Goal: Transaction & Acquisition: Purchase product/service

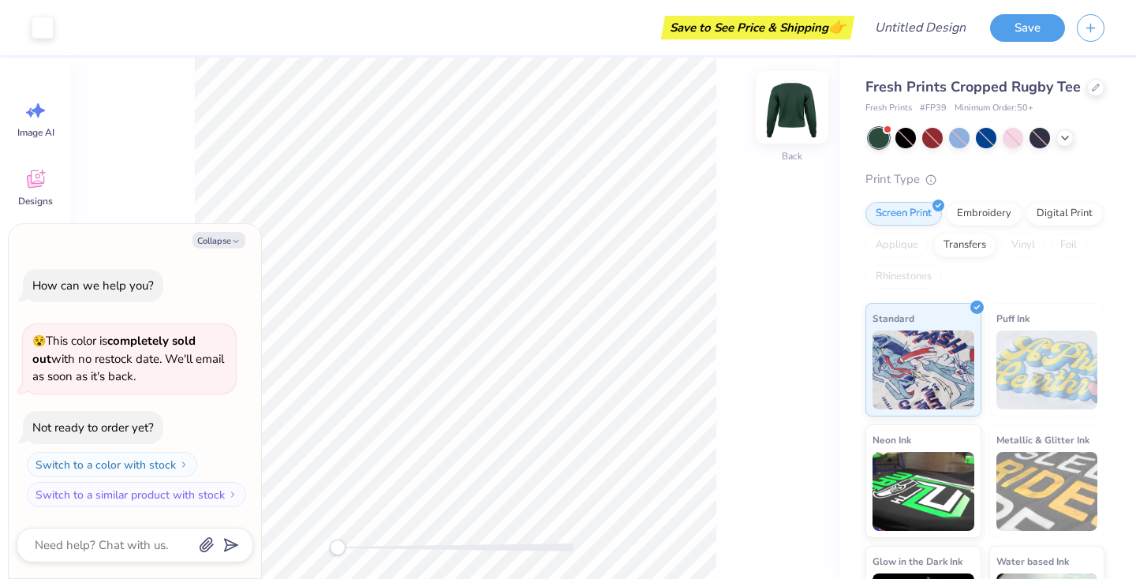
click at [795, 118] on img at bounding box center [791, 107] width 63 height 63
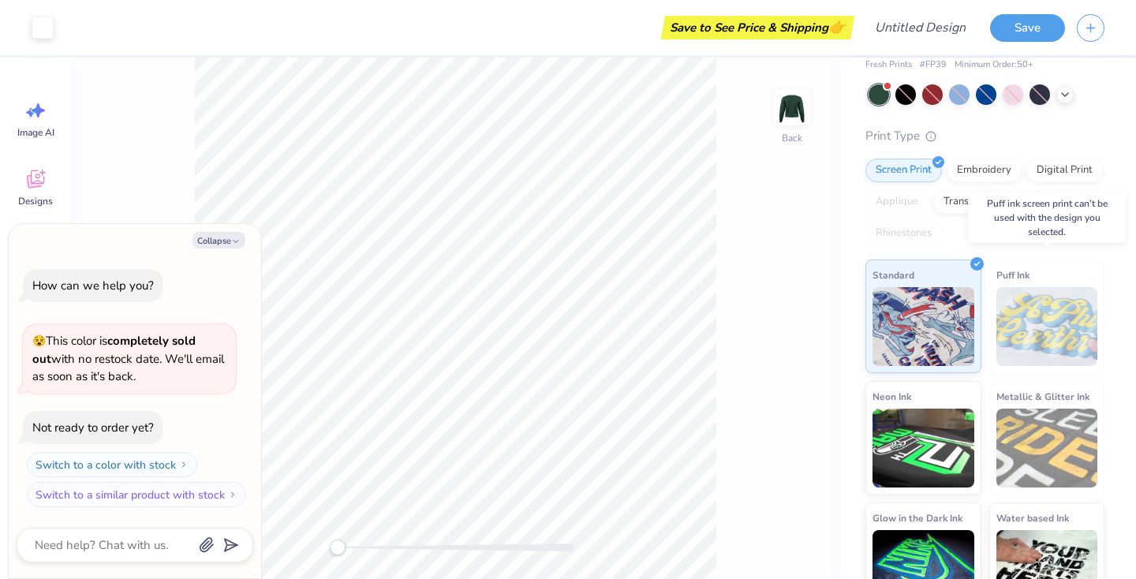
scroll to position [50, 0]
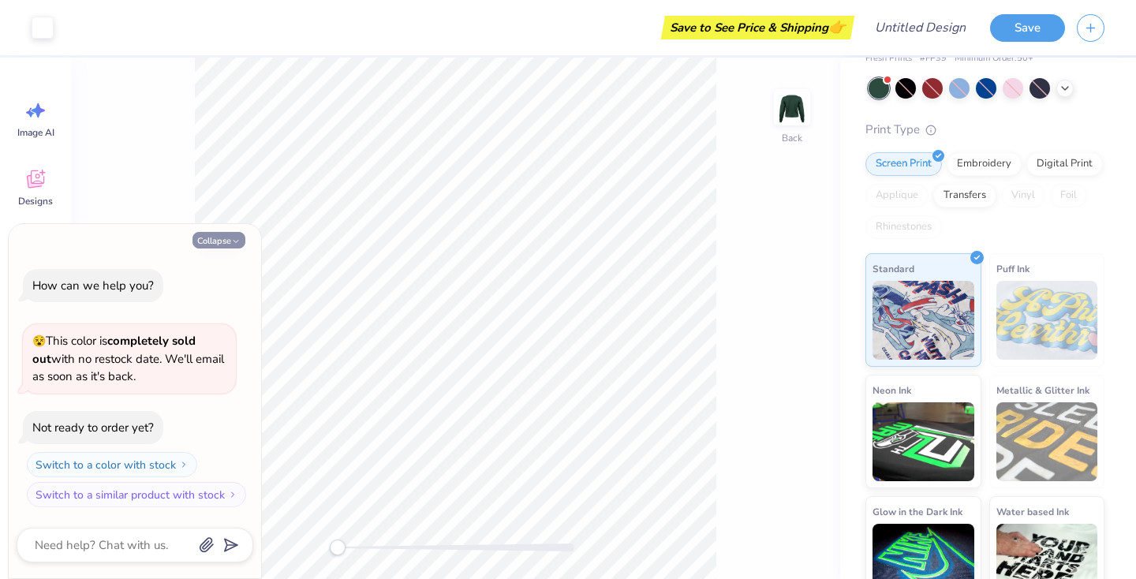
click at [233, 240] on icon "button" at bounding box center [235, 241] width 9 height 9
type textarea "x"
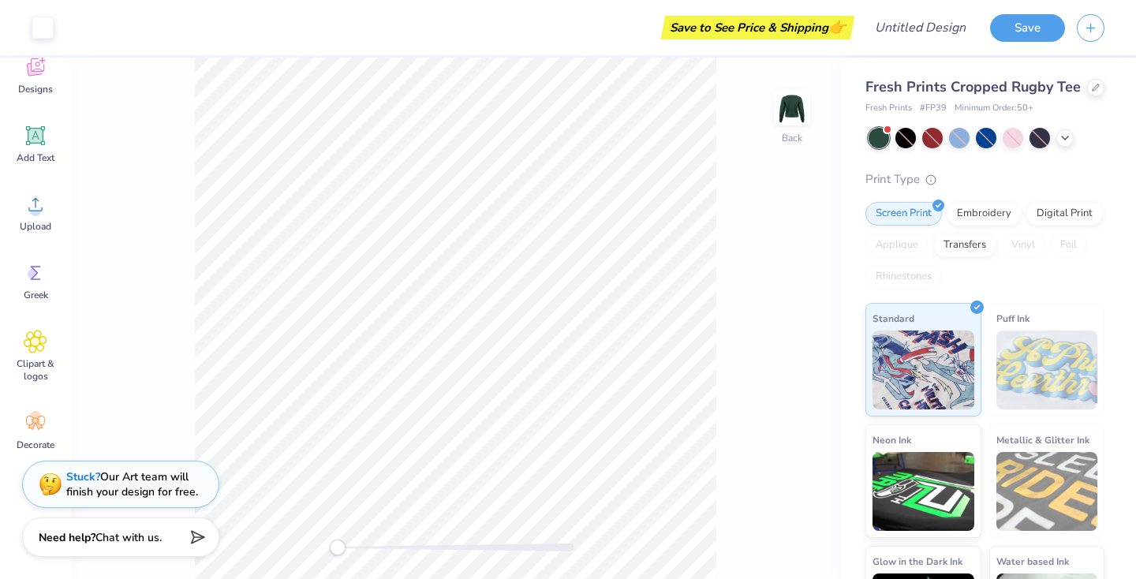
scroll to position [0, 0]
click at [1092, 88] on icon at bounding box center [1096, 86] width 8 height 8
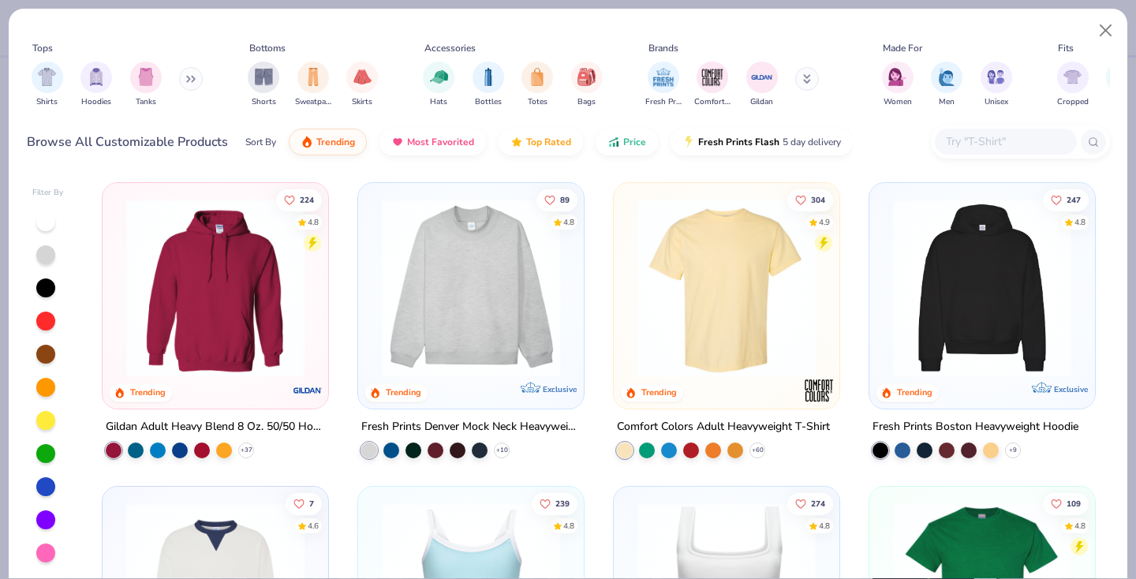
click at [714, 288] on img at bounding box center [726, 288] width 194 height 178
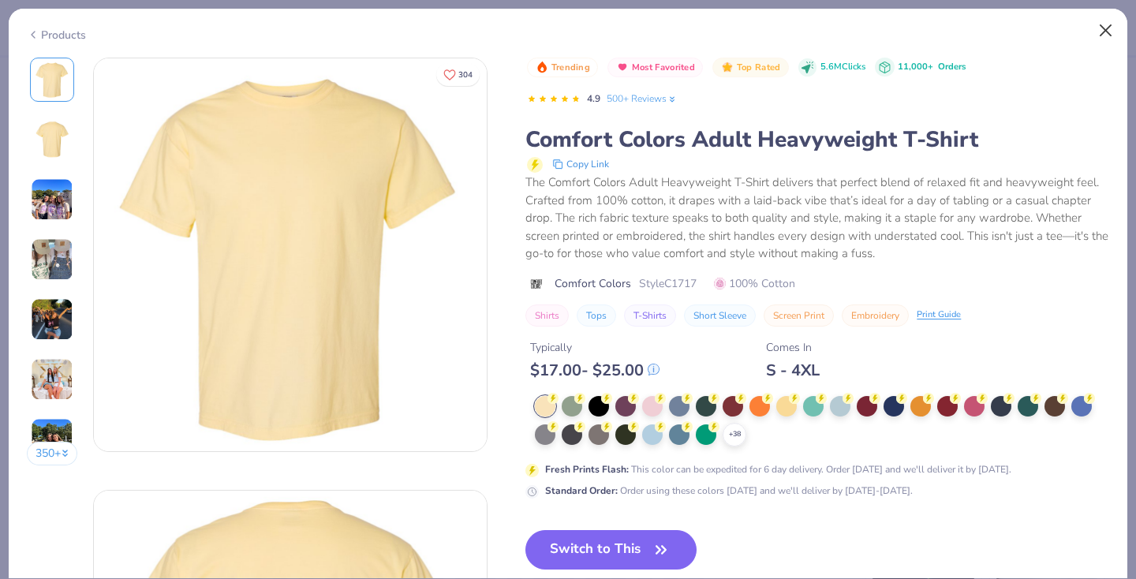
click at [1113, 25] on button "Close" at bounding box center [1106, 31] width 30 height 30
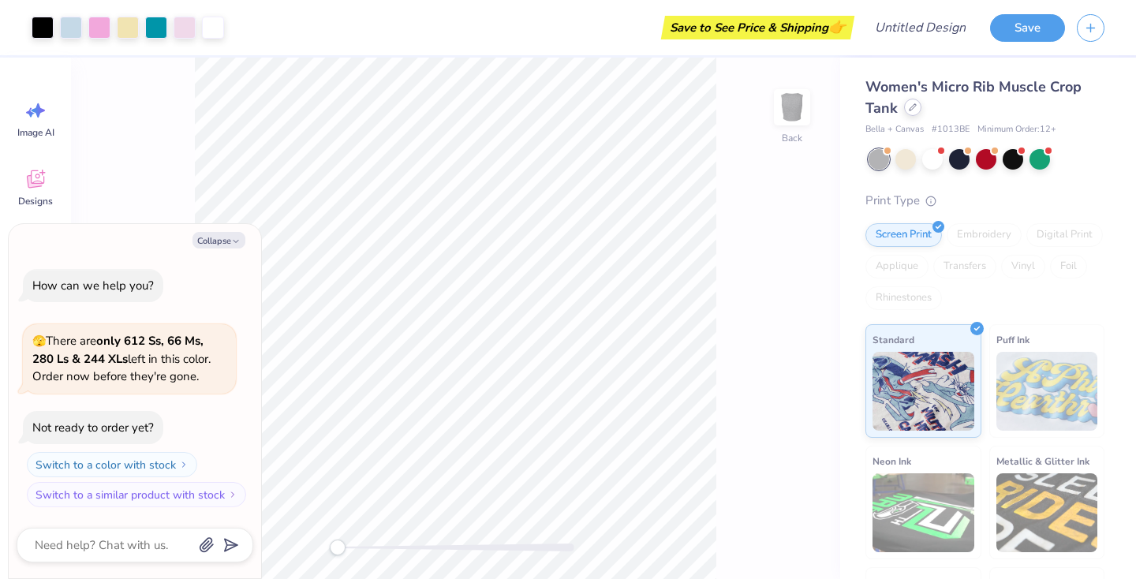
click at [907, 106] on div at bounding box center [912, 107] width 17 height 17
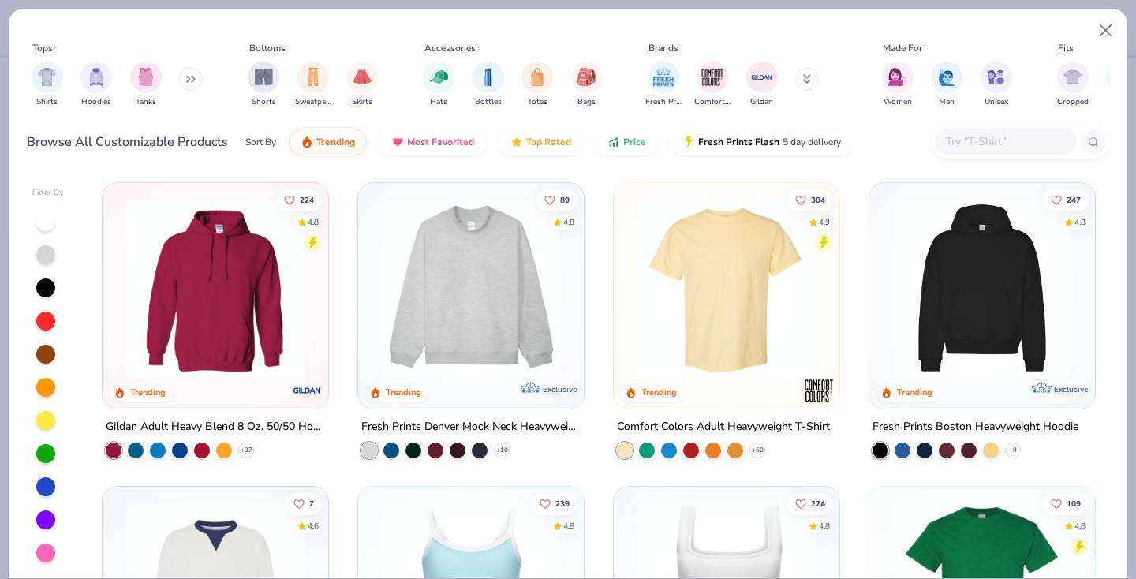
click at [439, 313] on img at bounding box center [471, 288] width 194 height 178
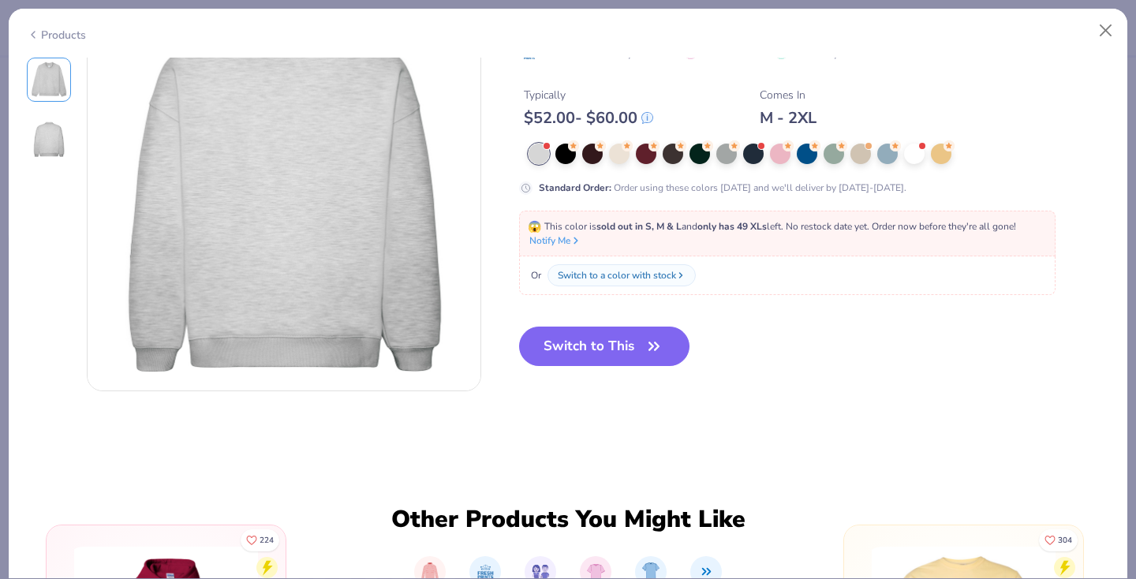
scroll to position [495, 0]
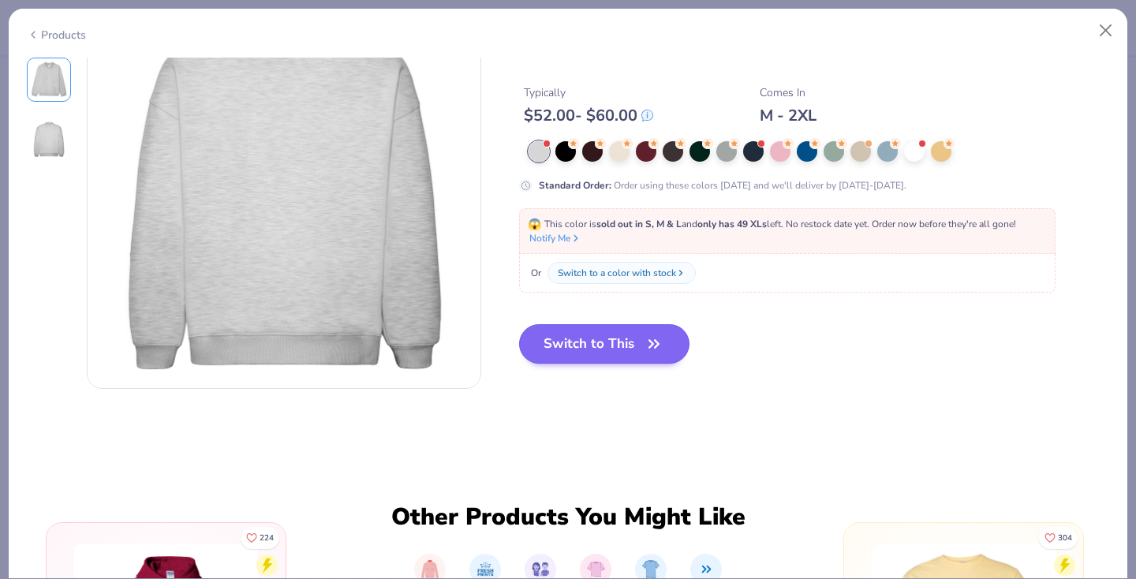
click at [622, 353] on button "Switch to This" at bounding box center [604, 343] width 171 height 39
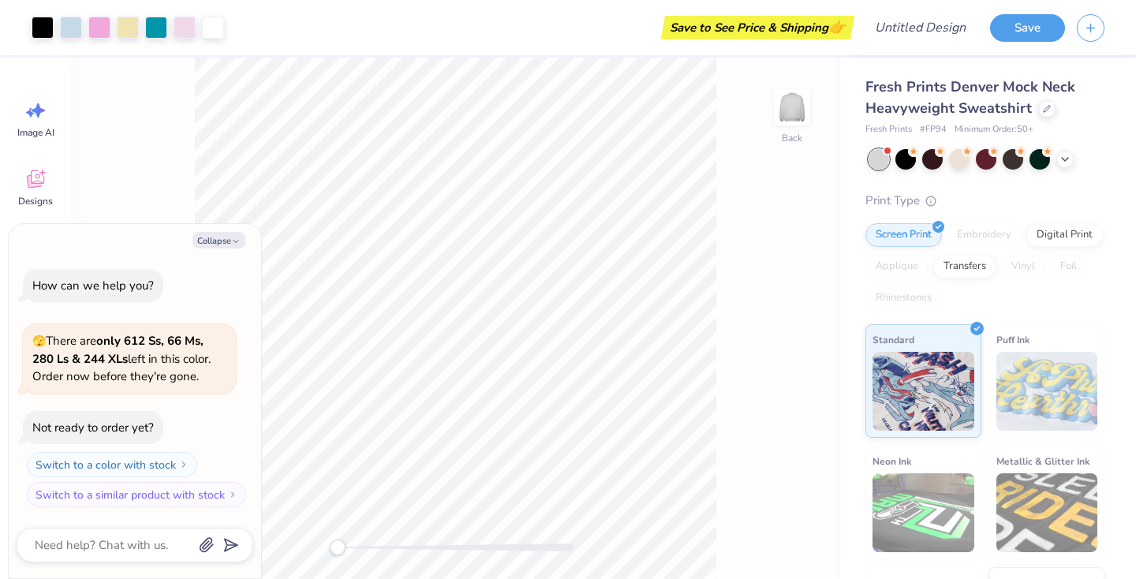
type textarea "x"
click at [805, 257] on input "5.54" at bounding box center [781, 258] width 57 height 22
click at [805, 257] on input "5.55" at bounding box center [781, 258] width 57 height 22
click at [805, 257] on input "5.56" at bounding box center [781, 258] width 57 height 22
click at [805, 257] on input "5.57" at bounding box center [781, 258] width 57 height 22
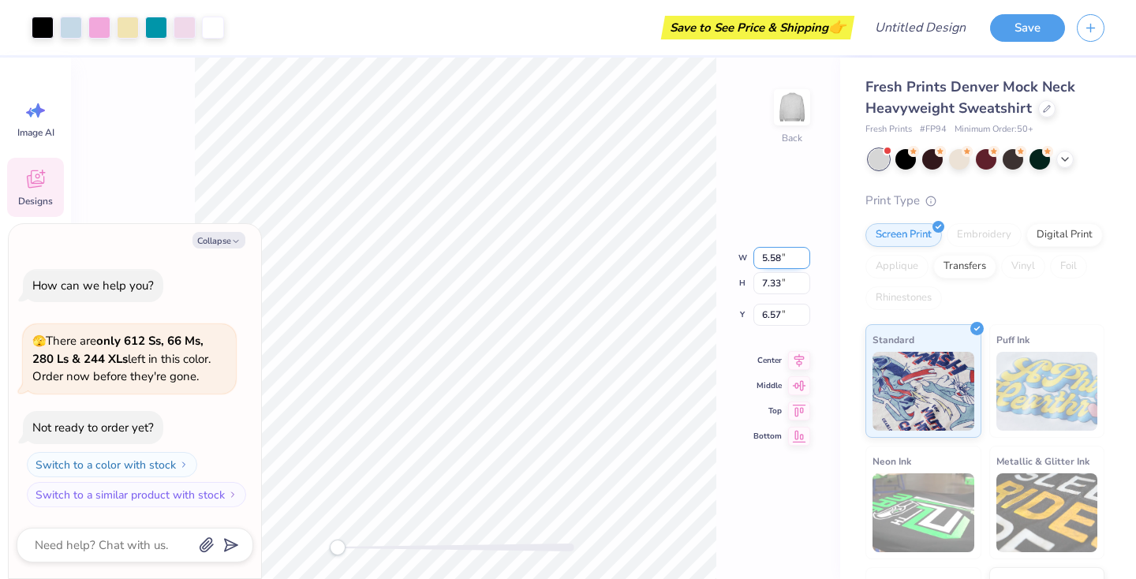
click at [805, 257] on input "5.58" at bounding box center [781, 258] width 57 height 22
click at [805, 257] on input "5.59" at bounding box center [781, 258] width 57 height 22
click at [805, 257] on input "5.6" at bounding box center [781, 258] width 57 height 22
type input "5.61"
click at [805, 257] on input "5.61" at bounding box center [781, 258] width 57 height 22
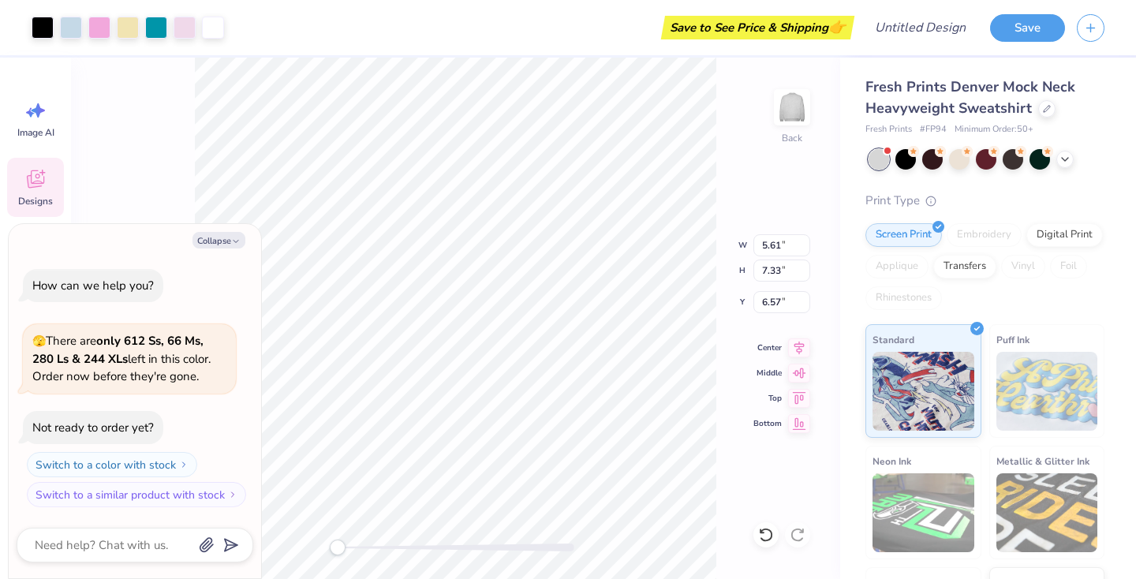
type textarea "x"
type input "7.43"
type input "6.52"
type textarea "x"
type input "7.53"
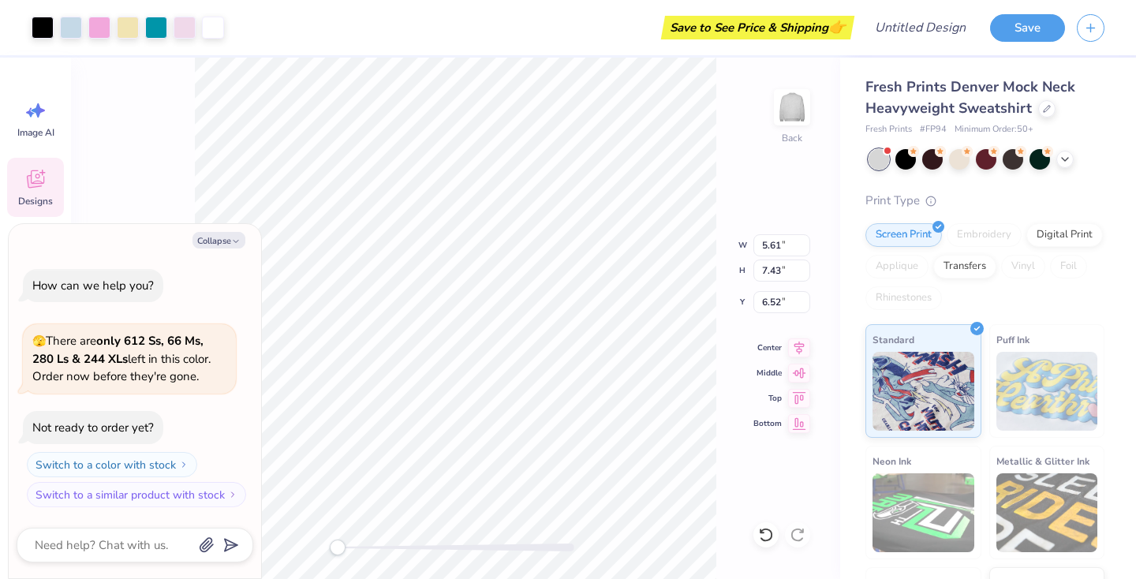
type input "9.98"
type input "3.97"
type textarea "x"
type input "8.90"
type input "11.78"
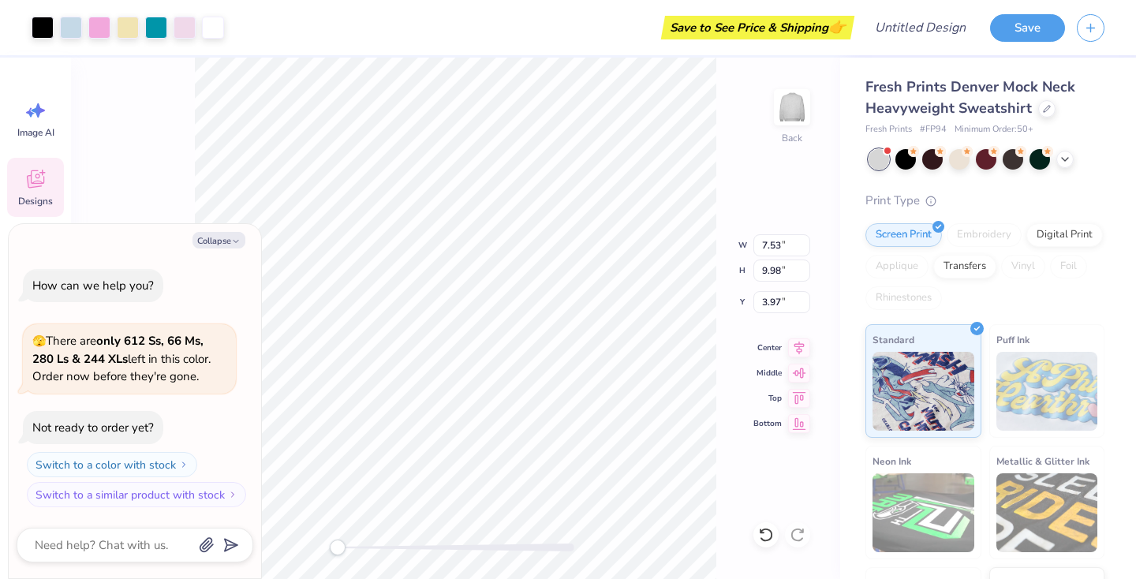
type input "2.17"
type textarea "x"
type input "10.35"
type input "13.71"
type input "3.00"
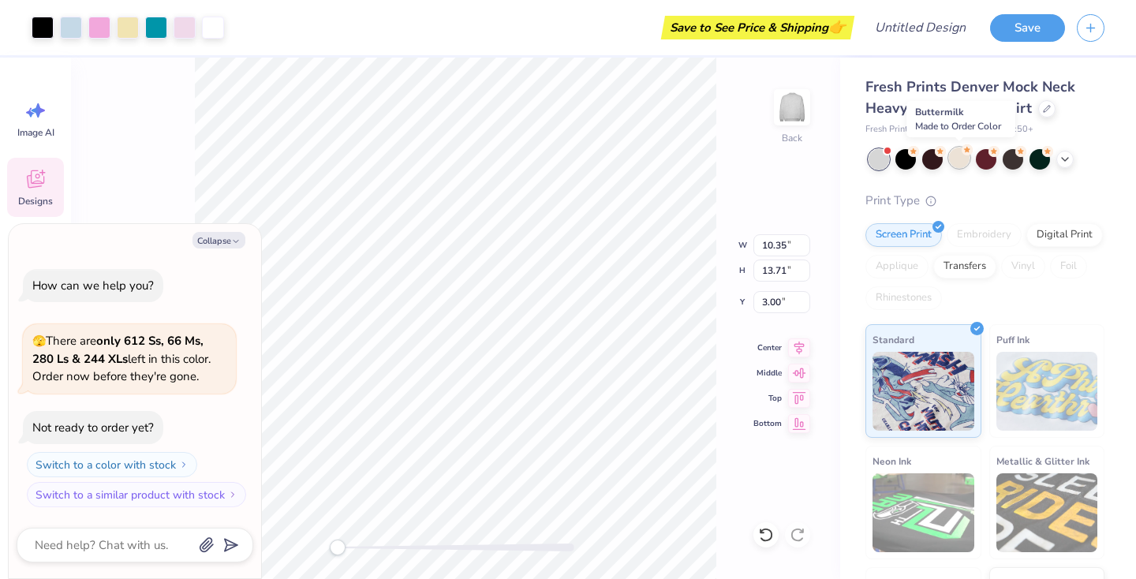
click at [952, 153] on div at bounding box center [959, 158] width 21 height 21
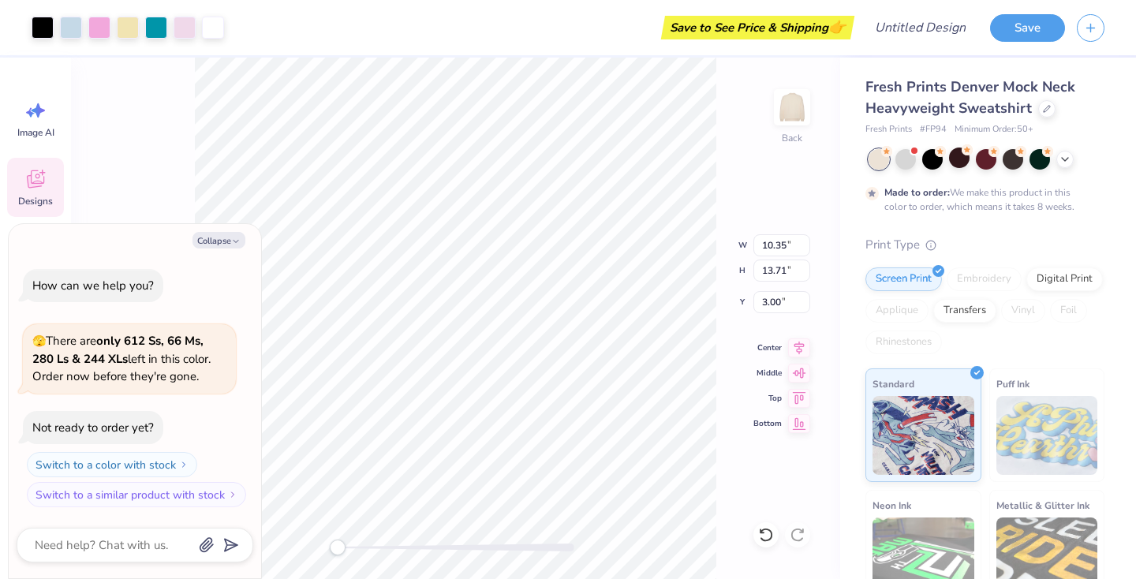
scroll to position [9, 0]
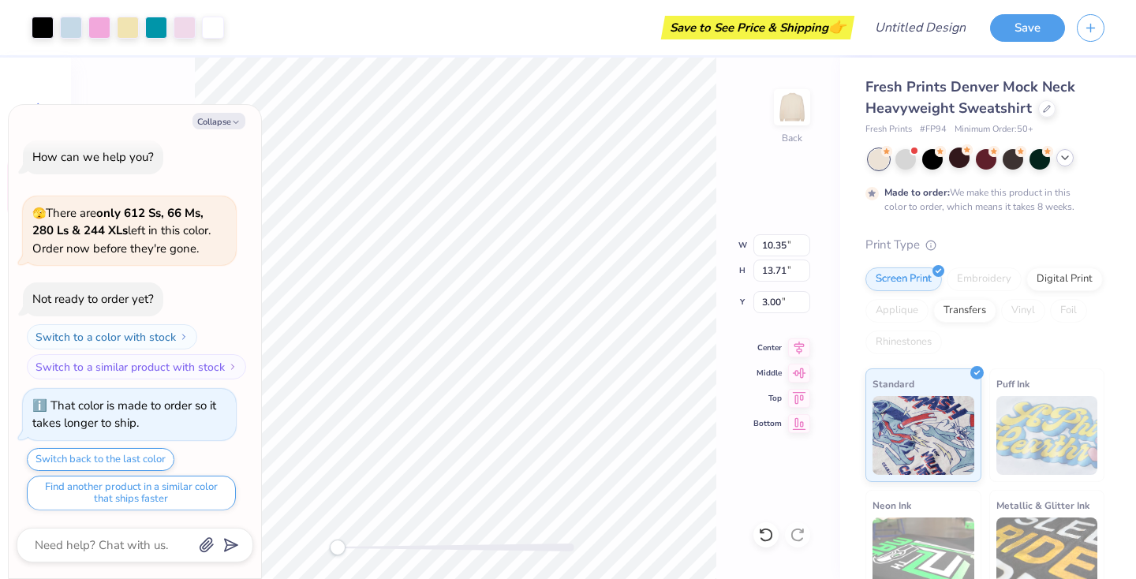
click at [1060, 155] on icon at bounding box center [1065, 157] width 13 height 13
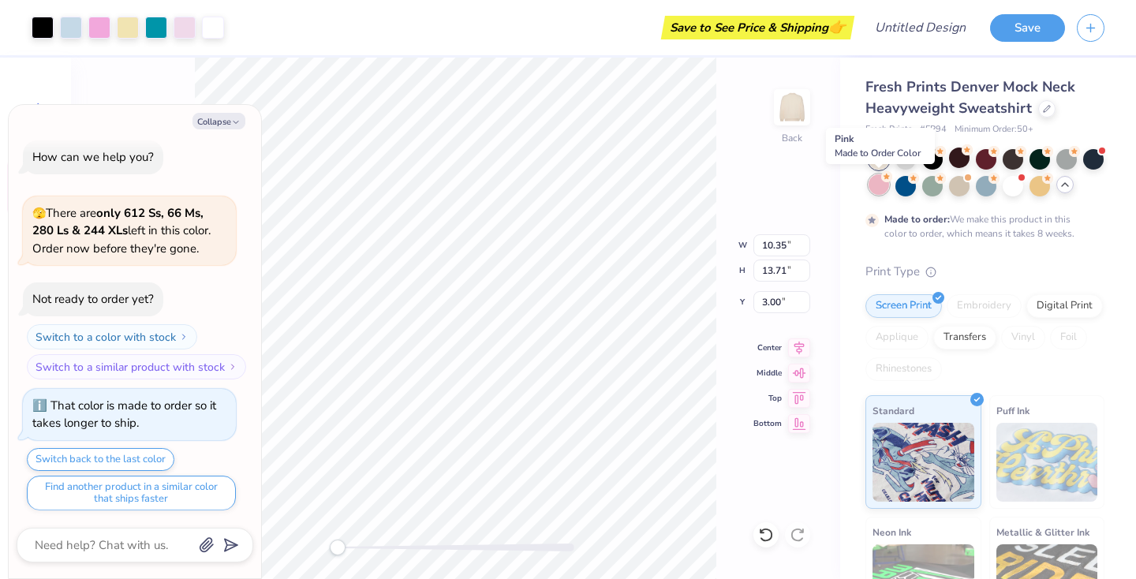
click at [882, 185] on div at bounding box center [879, 184] width 21 height 21
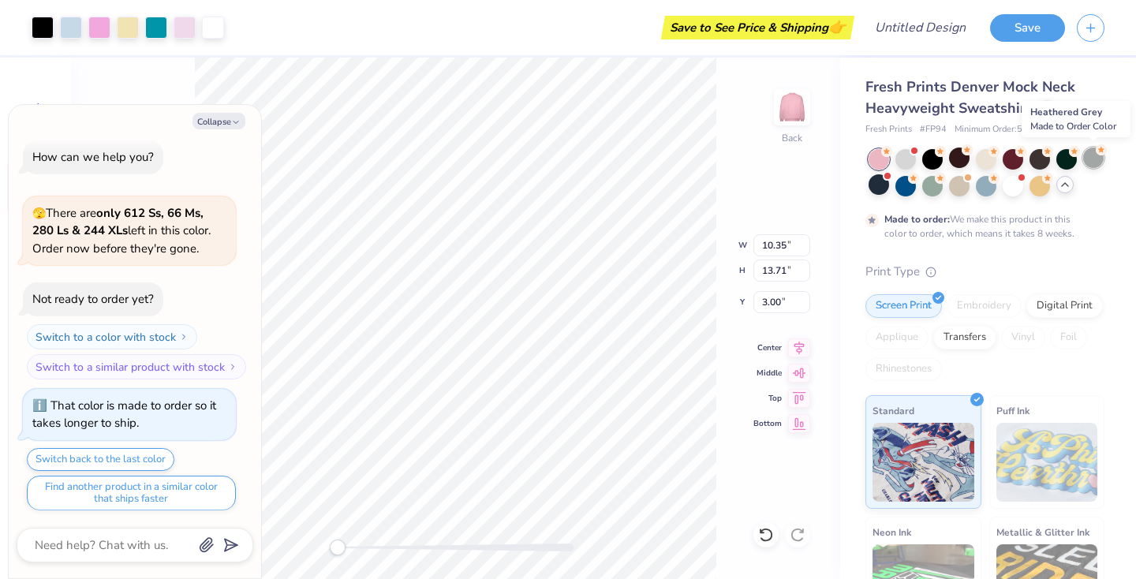
click at [1091, 159] on div at bounding box center [1093, 158] width 21 height 21
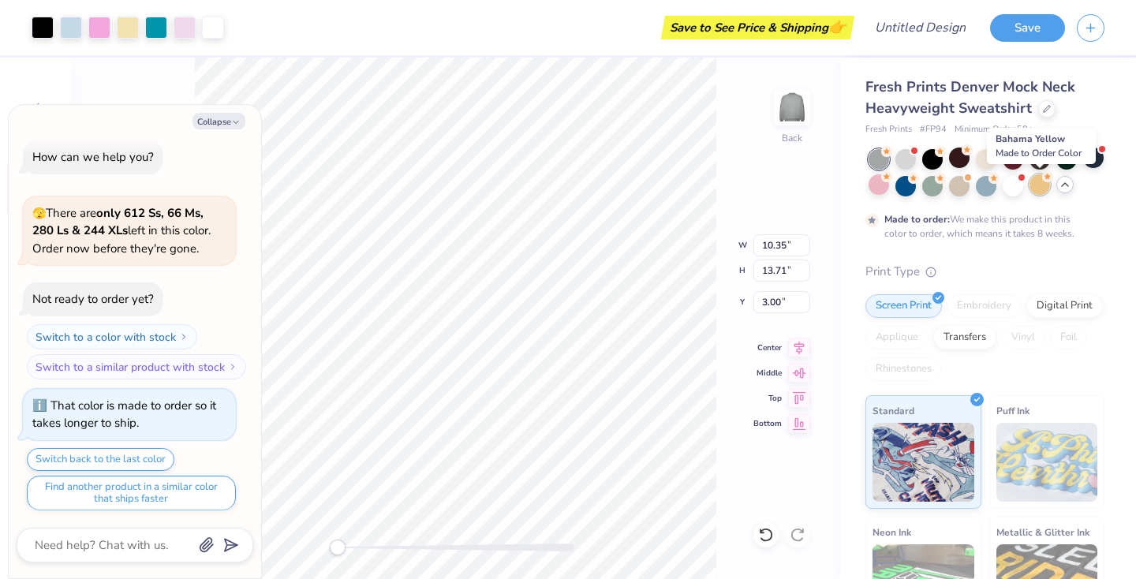
click at [1035, 183] on div at bounding box center [1039, 184] width 21 height 21
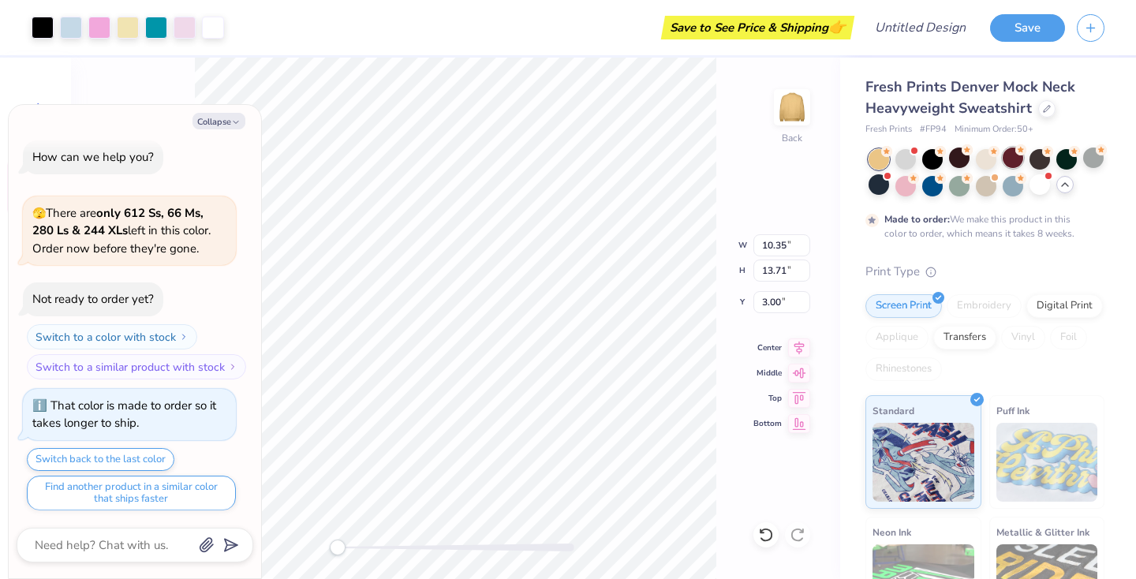
click at [1016, 164] on div at bounding box center [1013, 158] width 21 height 21
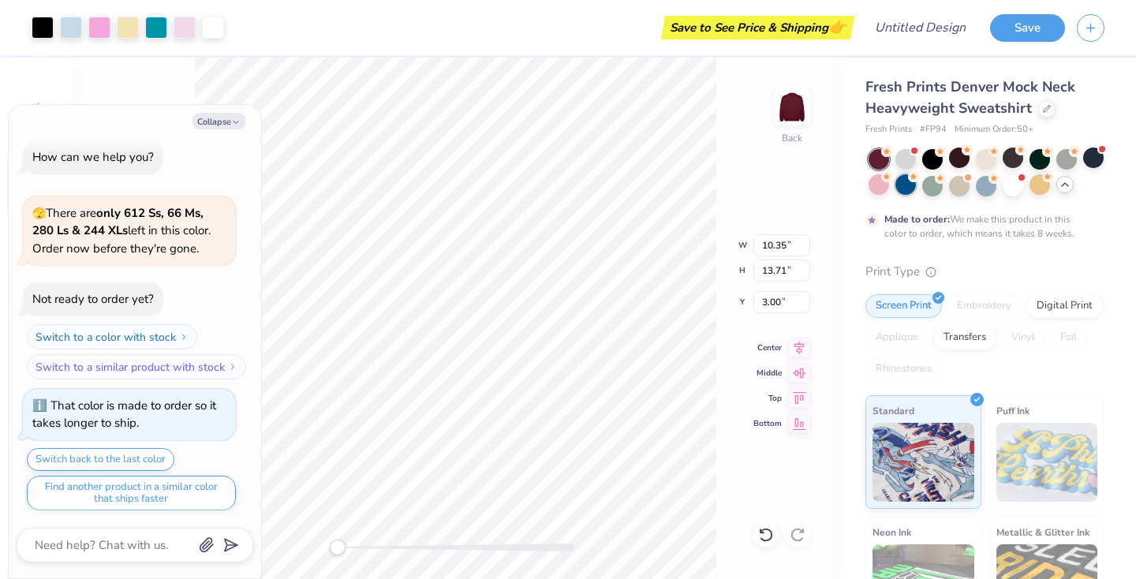
click at [900, 178] on div at bounding box center [905, 184] width 21 height 21
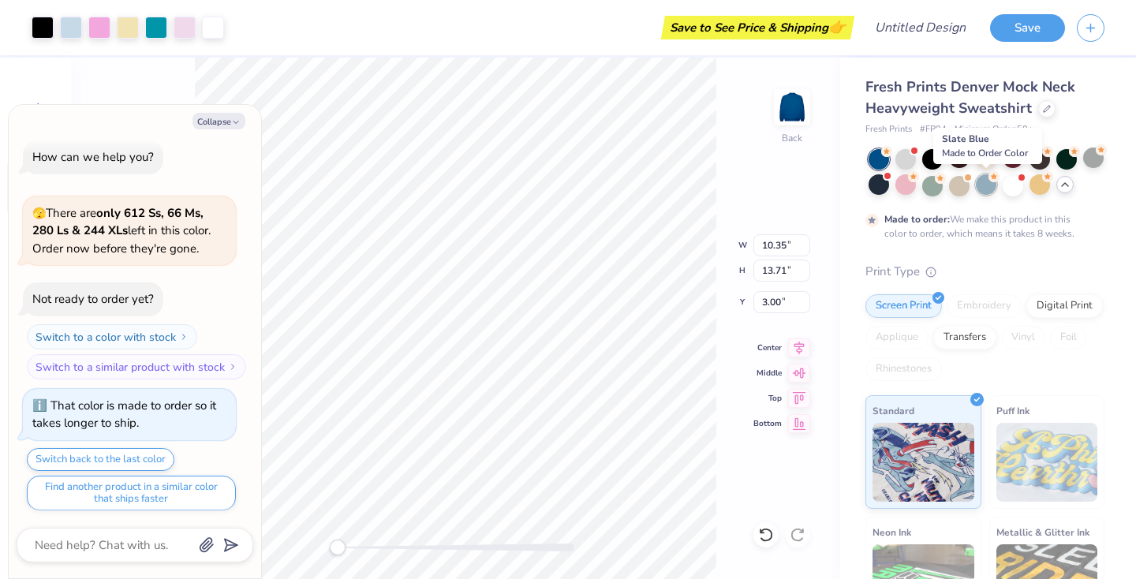
click at [977, 191] on div at bounding box center [986, 184] width 21 height 21
click at [936, 181] on div at bounding box center [932, 184] width 21 height 21
type textarea "x"
type input "12.12"
type input "16.05"
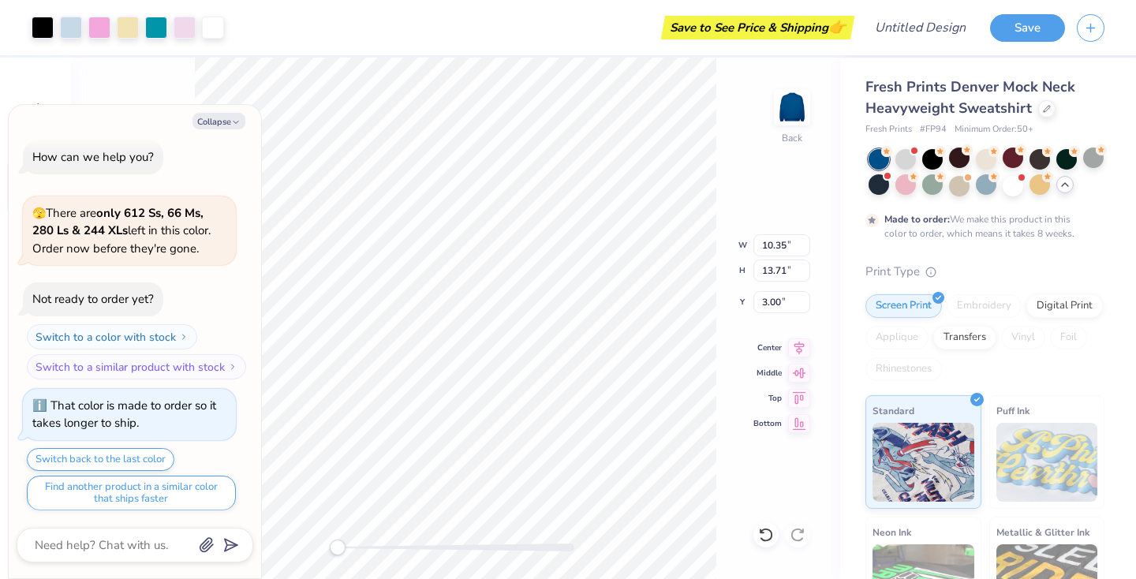
type input "0.66"
type textarea "x"
type input "13.34"
type input "17.66"
type textarea "x"
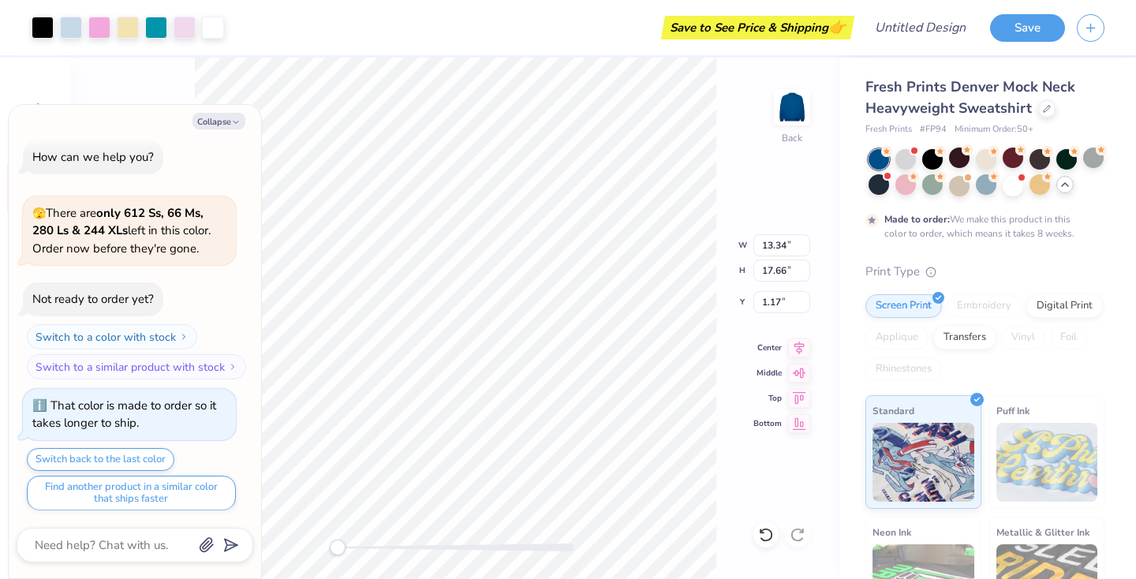
type input "12.94"
type input "17.14"
click at [223, 116] on button "Collapse" at bounding box center [218, 121] width 53 height 17
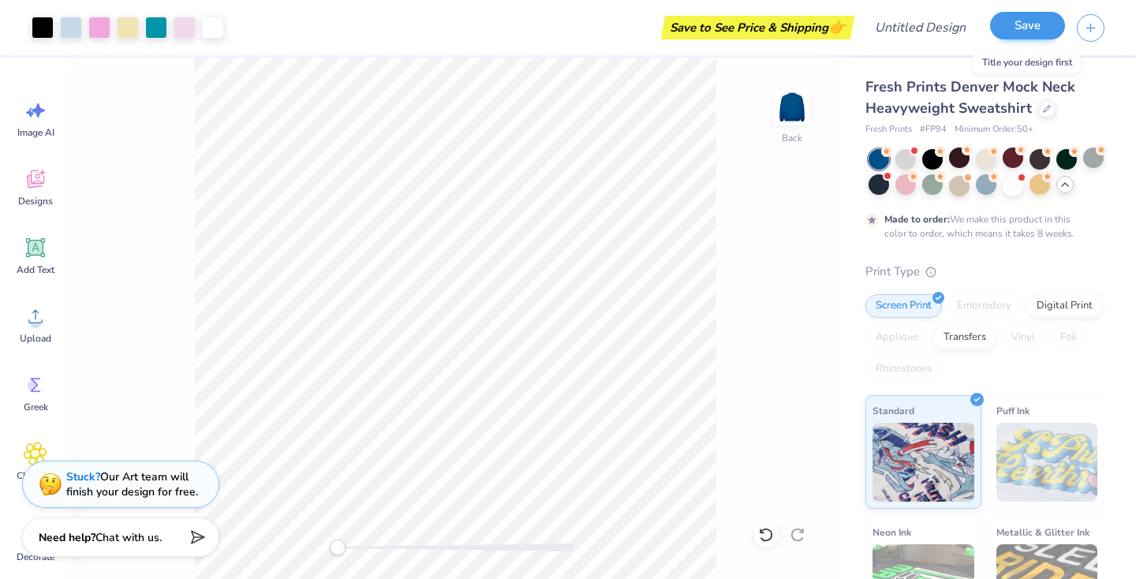
click at [1024, 24] on button "Save" at bounding box center [1027, 26] width 75 height 28
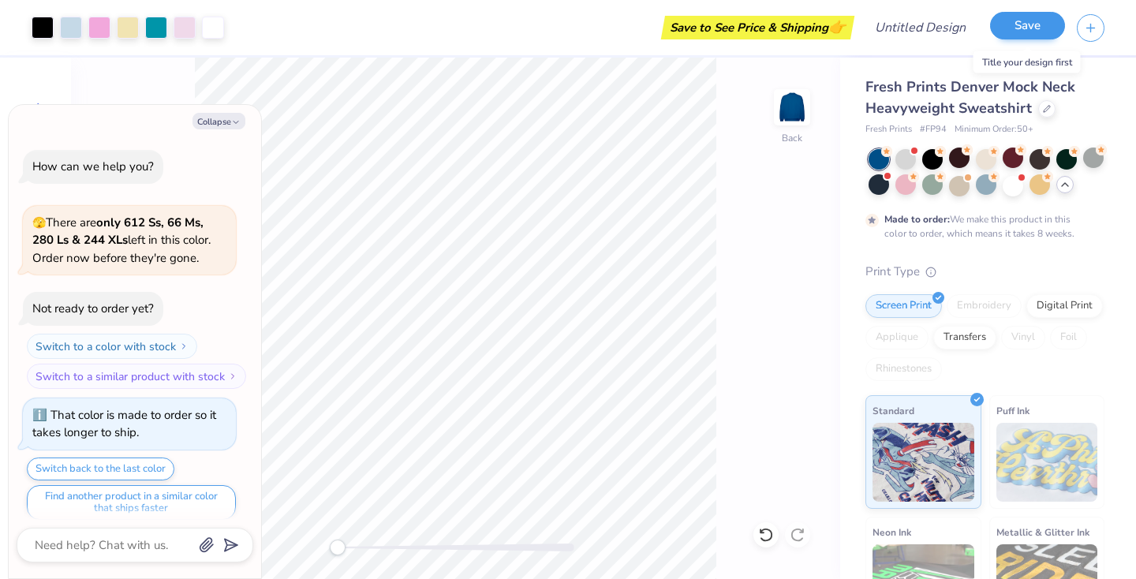
scroll to position [52, 0]
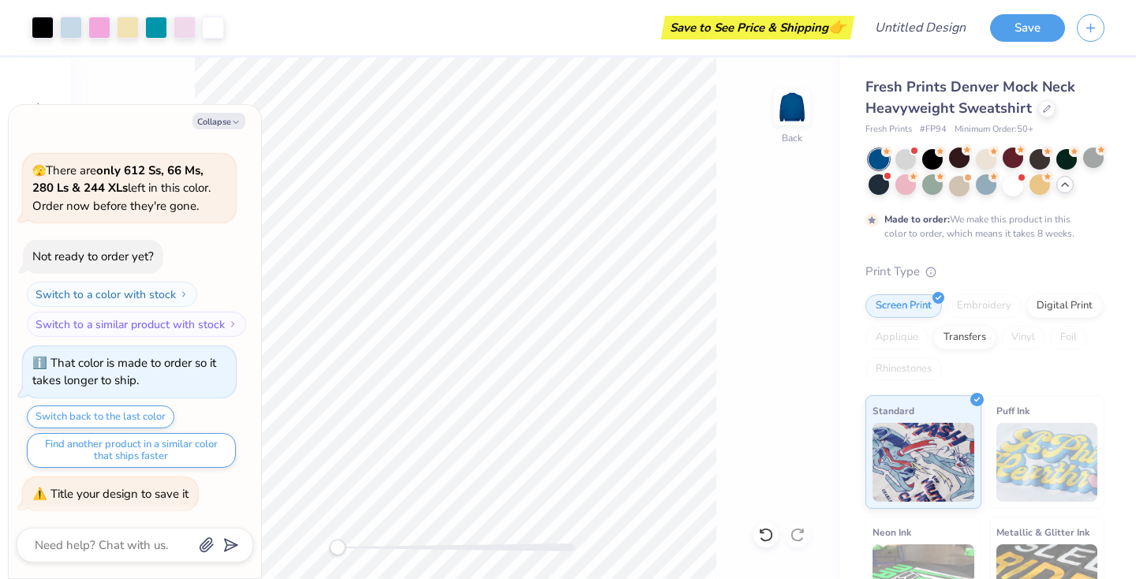
type textarea "x"
click at [163, 487] on div "Title your design to save it" at bounding box center [119, 494] width 138 height 16
click at [947, 28] on input "Design Title" at bounding box center [939, 28] width 77 height 32
type input "L"
type textarea "x"
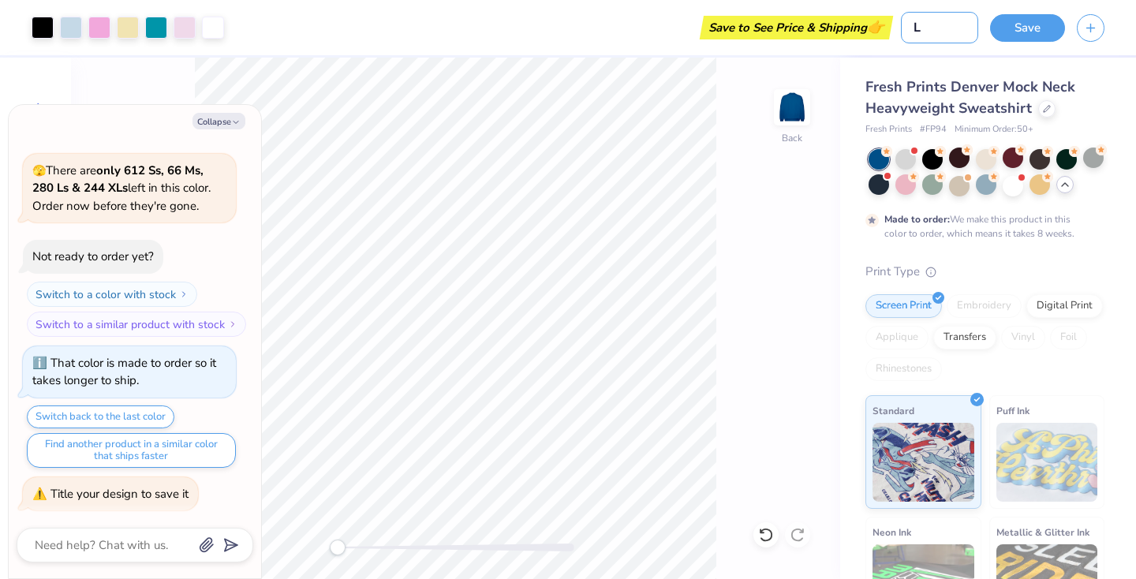
type input "Li"
type textarea "x"
type input "Lit"
type textarea "x"
type input "Litt"
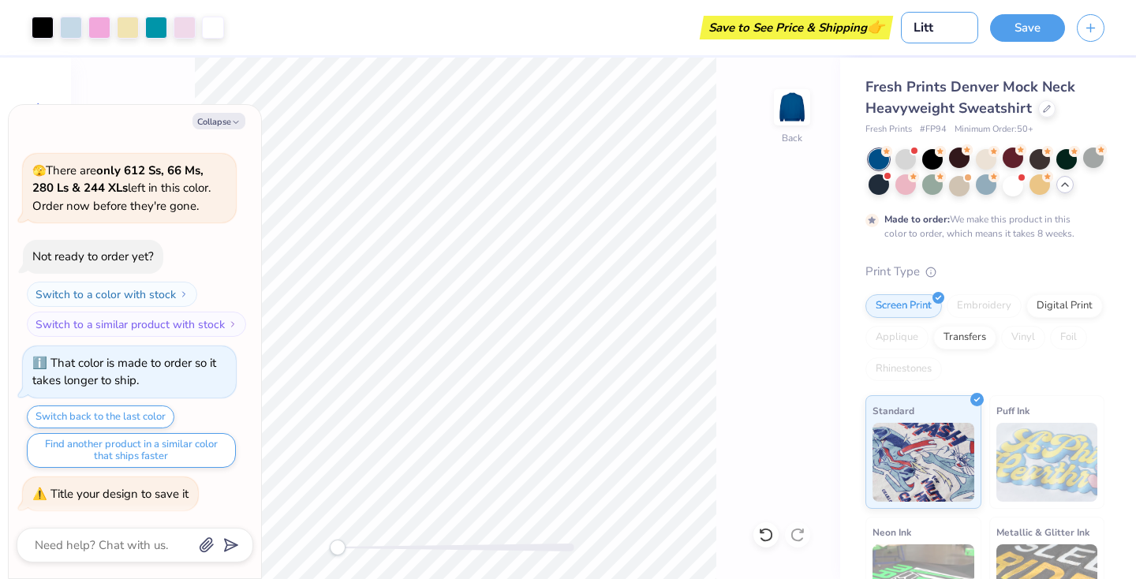
type textarea "x"
type input "Littl"
type textarea "x"
type input "Little"
type textarea "x"
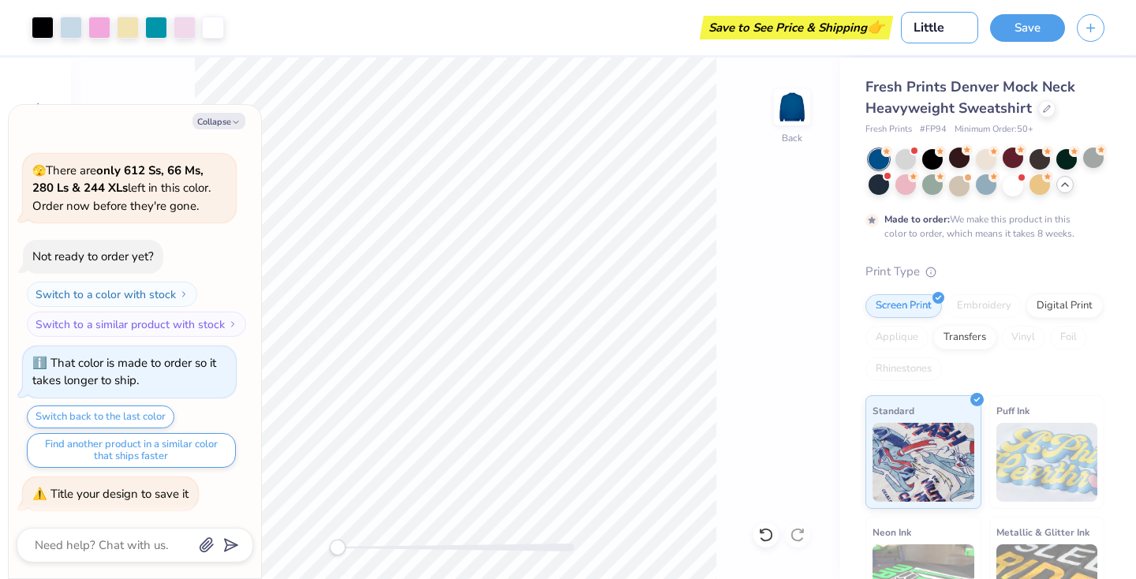
type input "Little"
type textarea "x"
type input "Little S"
type textarea "x"
type input "Little Sw"
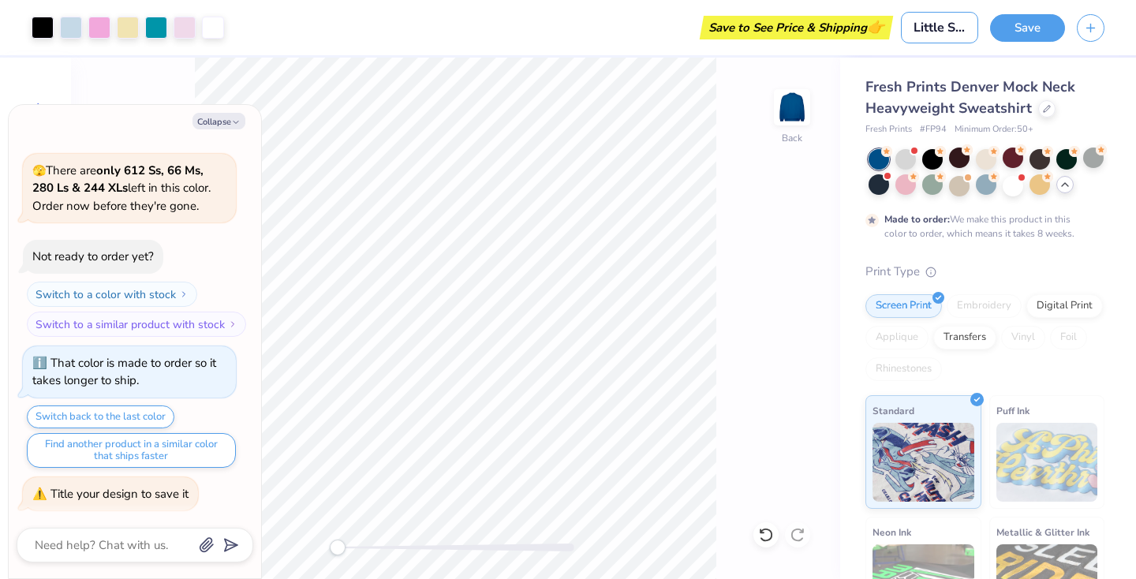
type textarea "x"
type input "Little Swe"
type textarea "x"
type input "Little Swea"
type textarea "x"
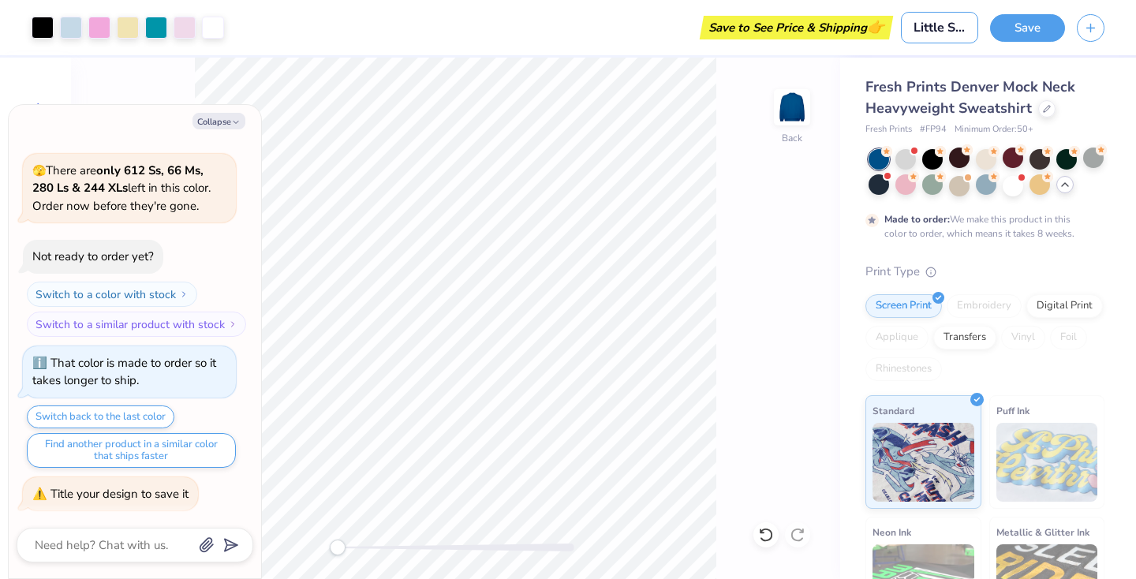
type input "Little Sweat"
type textarea "x"
type input "Little Sweats"
type textarea "x"
type input "Little Sweatsh"
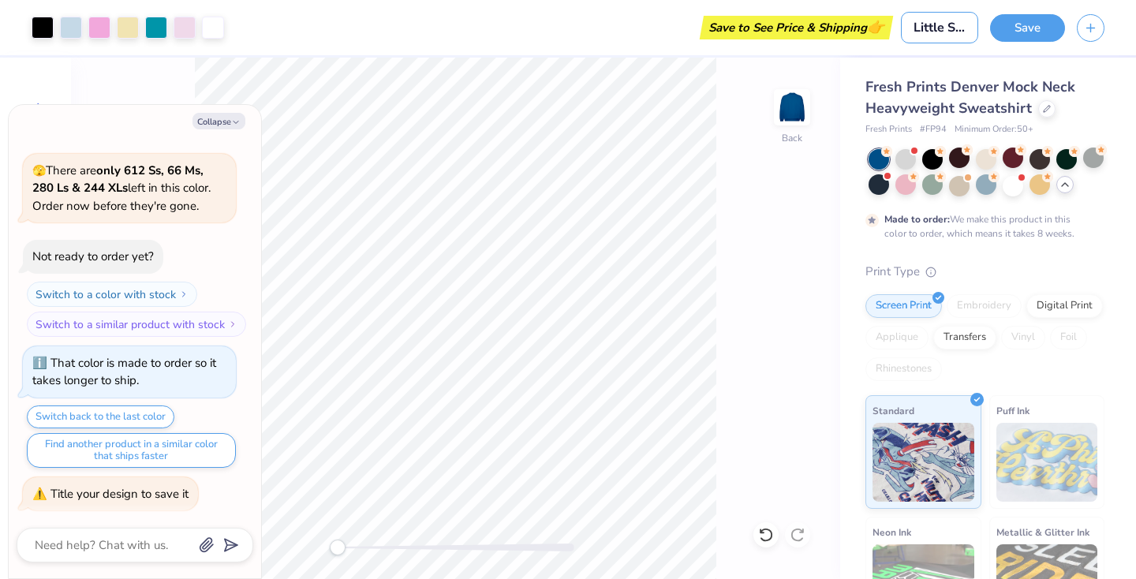
type textarea "x"
type input "Little Sweatshi"
type textarea "x"
type input "Little Sweatshir"
type textarea "x"
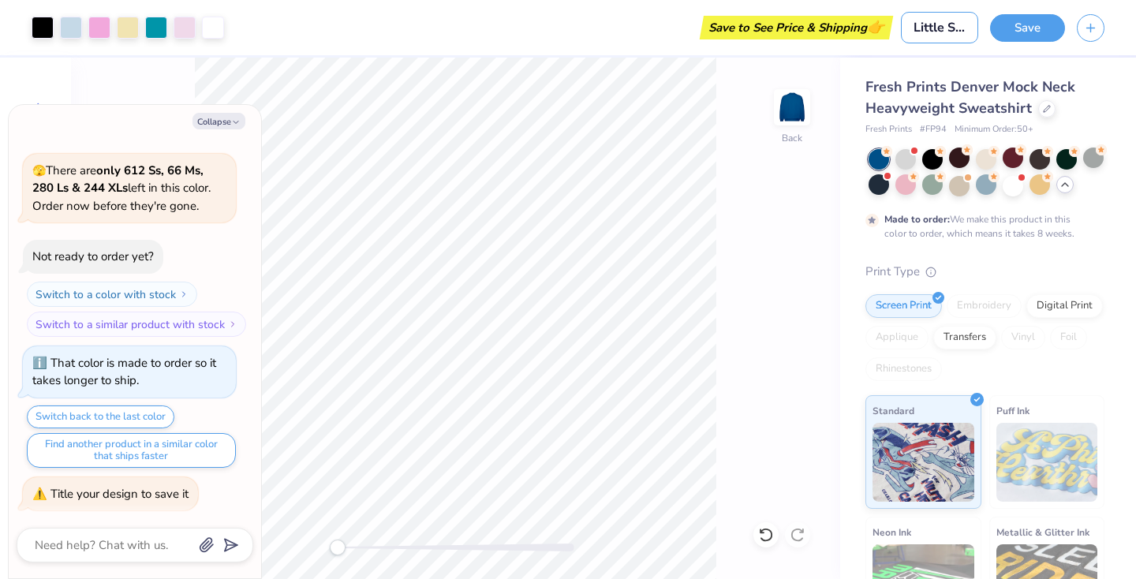
type input "Little Sweatshirt"
type textarea "x"
type input "Little Sweatshirt"
click at [1026, 22] on button "Save" at bounding box center [1027, 26] width 75 height 28
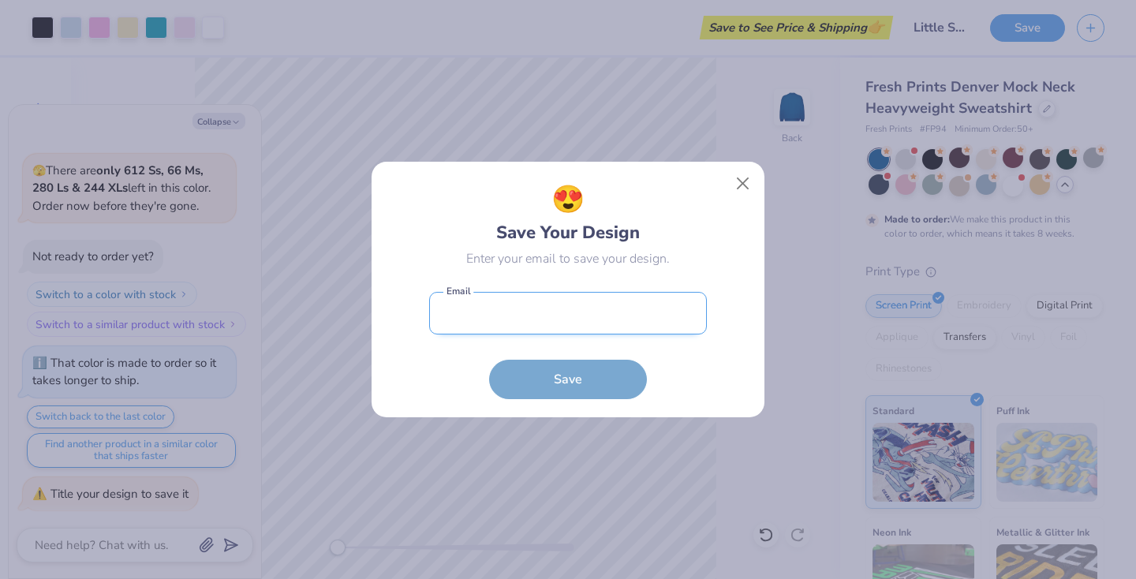
click at [567, 319] on input "email" at bounding box center [568, 313] width 278 height 43
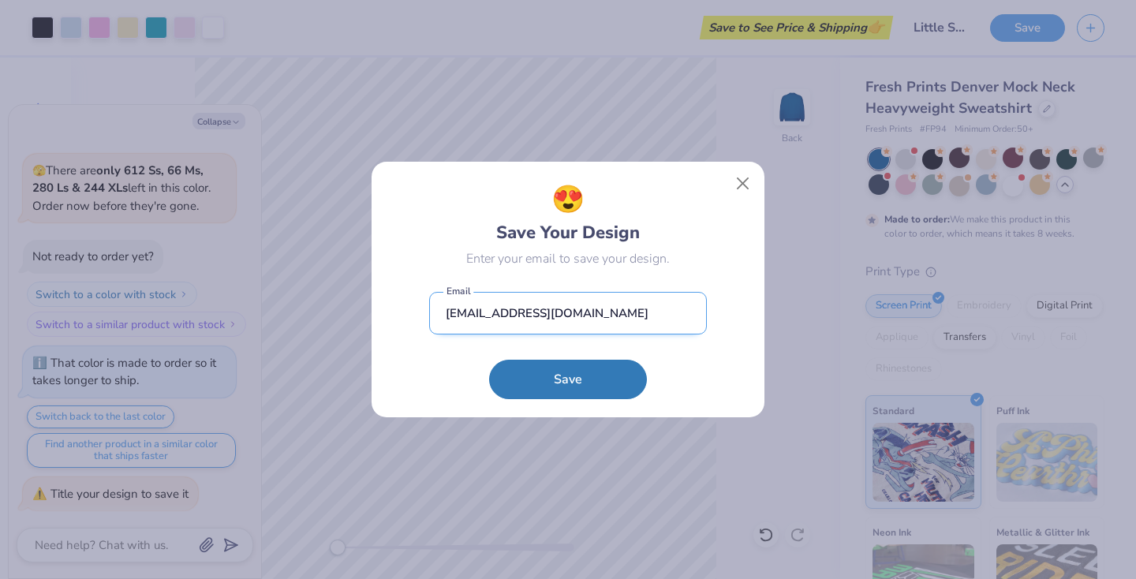
type input "klh6952@nyu.edu"
click at [568, 379] on button "Save" at bounding box center [568, 379] width 158 height 39
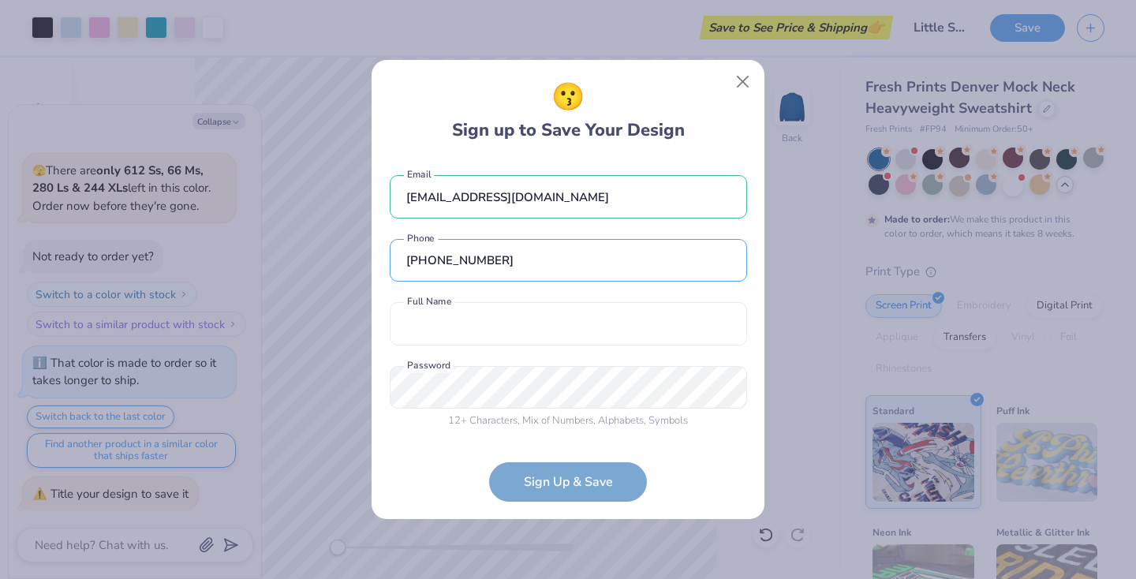
type input "(832) 385-5077"
click at [497, 346] on div "klh6952@nyu.edu Email (832) 385-5077 Phone Full Name is a required field Full N…" at bounding box center [568, 298] width 357 height 278
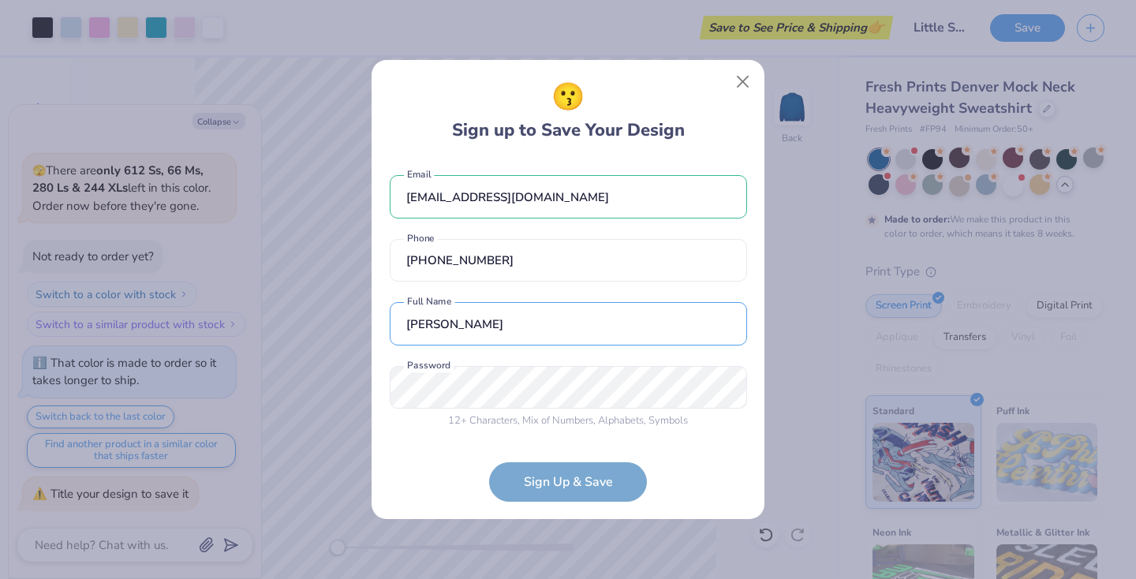
type input "Kennedy Hinojosa"
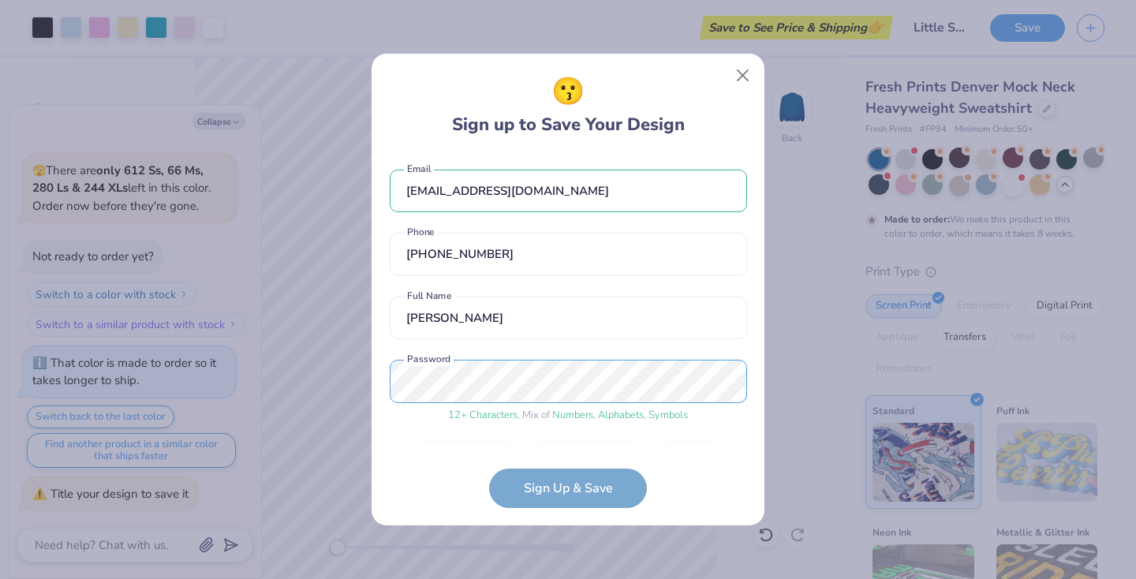
scroll to position [47, 0]
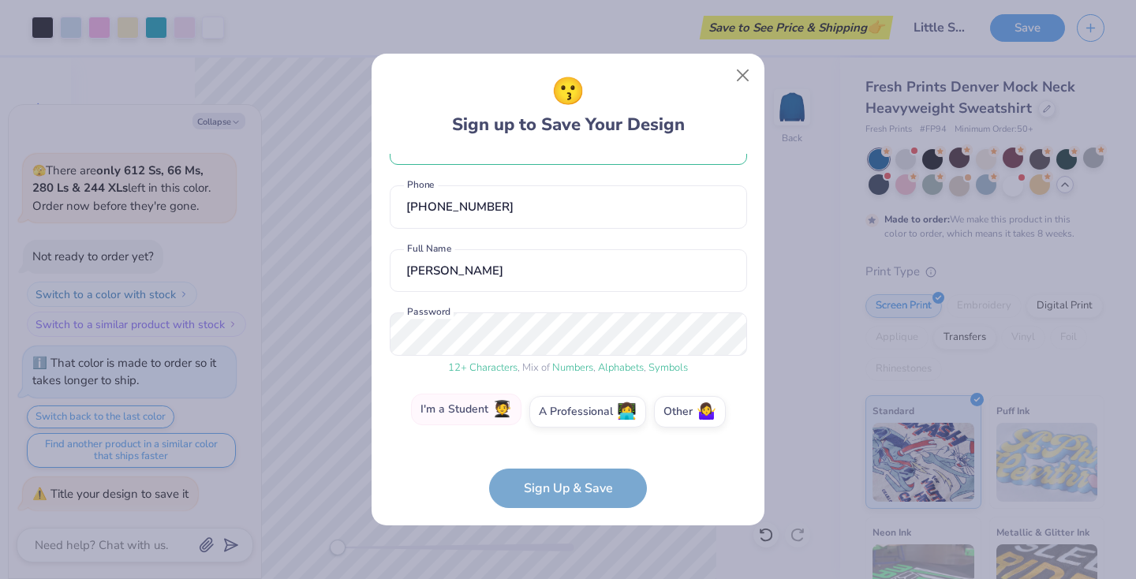
click at [491, 411] on label "I'm a Student 🧑‍🎓" at bounding box center [466, 410] width 110 height 32
click at [563, 458] on input "I'm a Student 🧑‍🎓" at bounding box center [568, 463] width 10 height 10
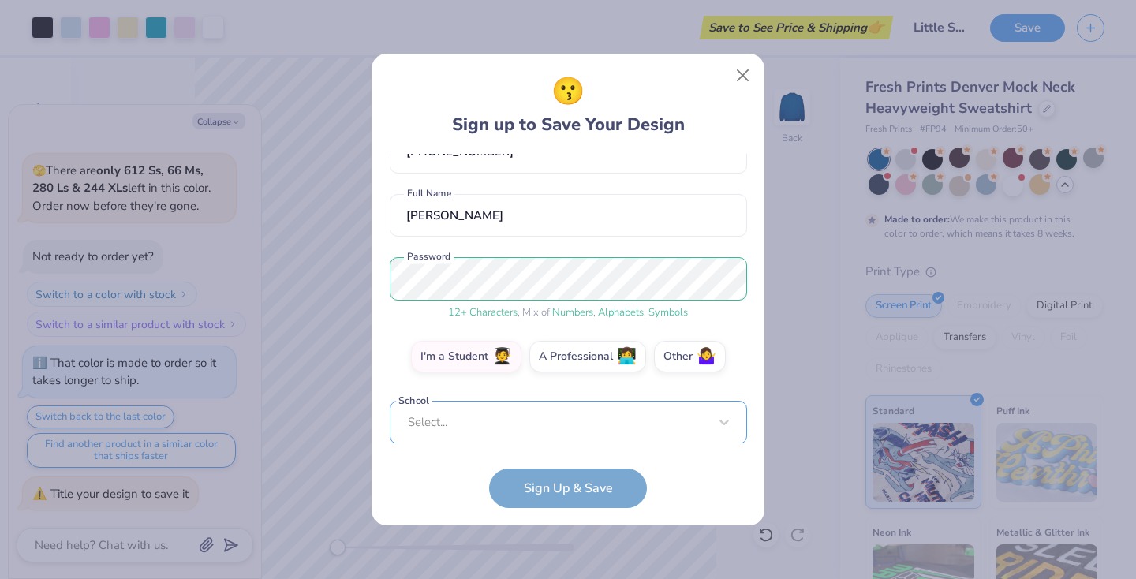
click at [469, 424] on div "Select..." at bounding box center [568, 422] width 357 height 43
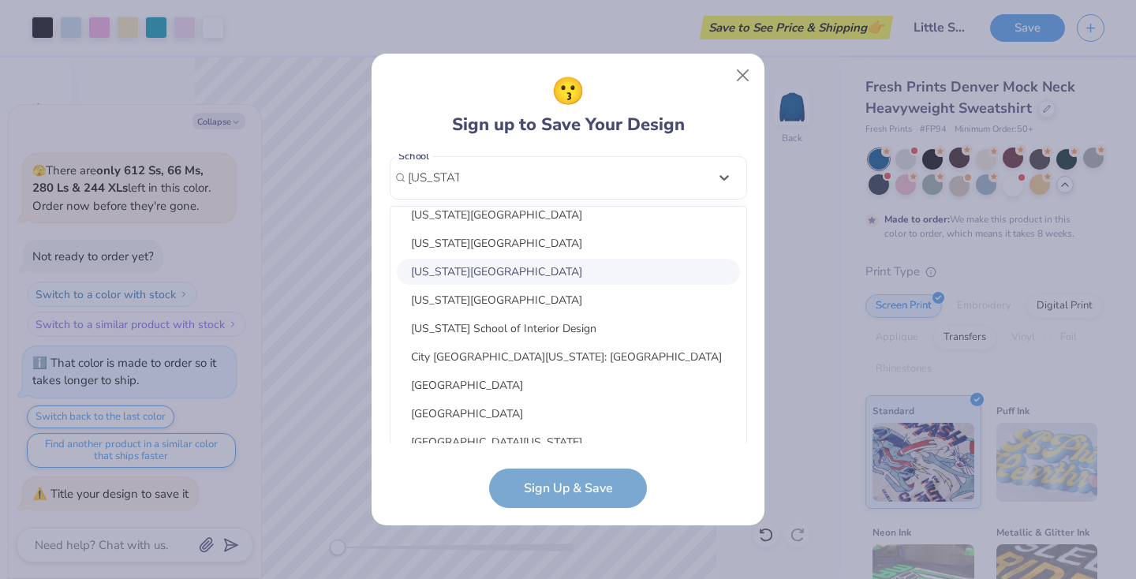
scroll to position [0, 0]
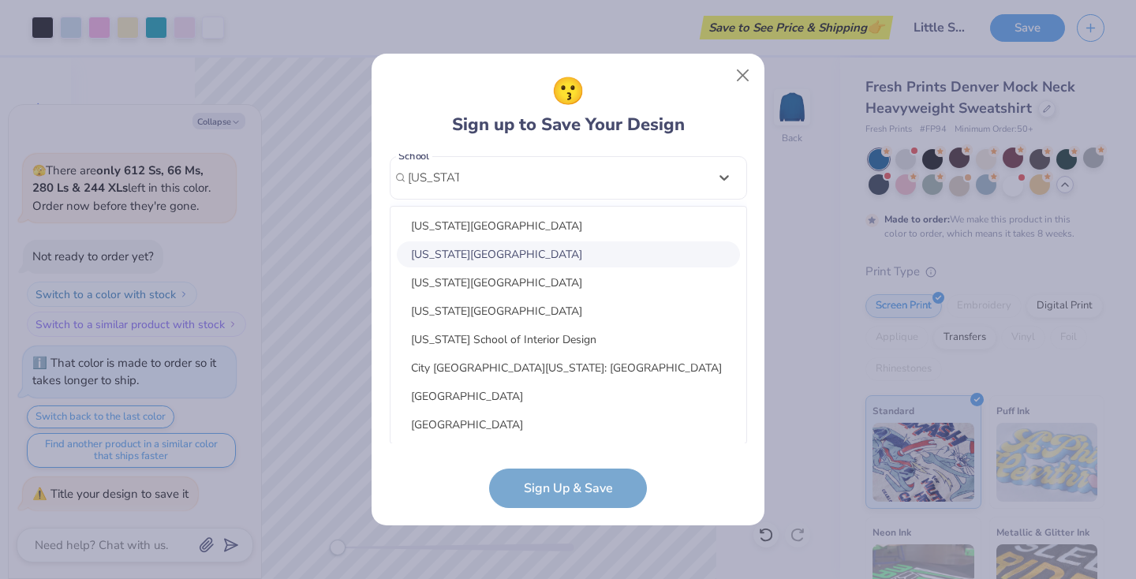
click at [506, 255] on div "New York University" at bounding box center [568, 254] width 343 height 26
type input "new york"
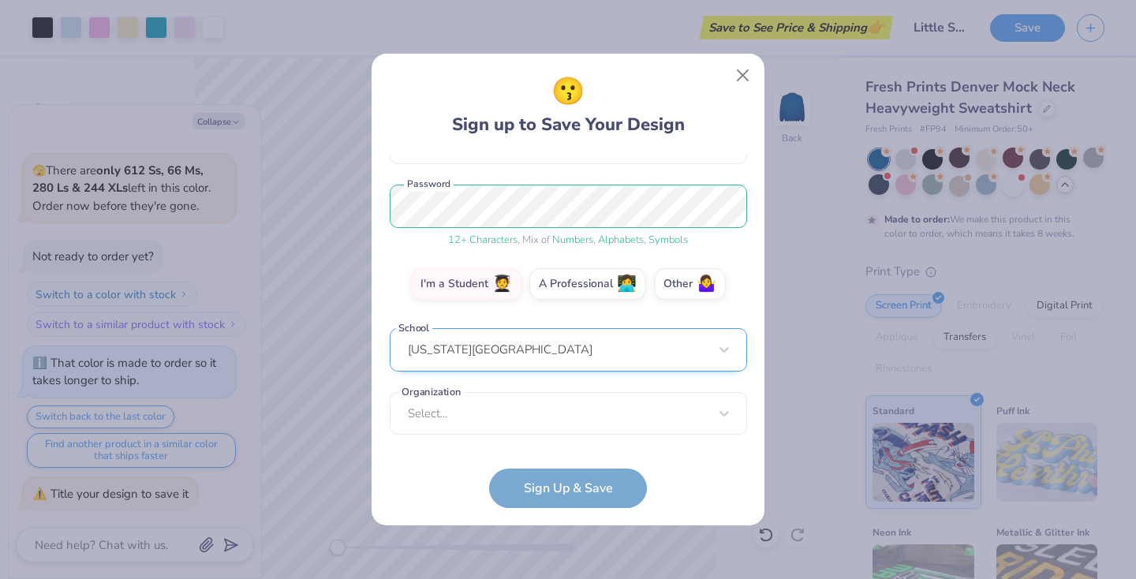
scroll to position [174, 0]
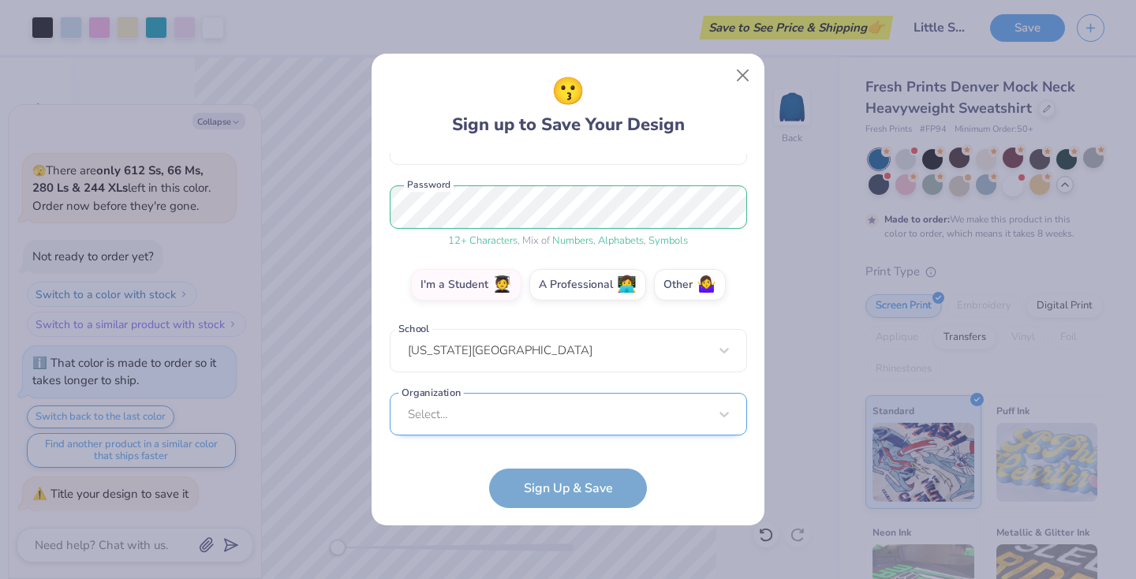
click at [486, 417] on div "Select..." at bounding box center [568, 414] width 357 height 43
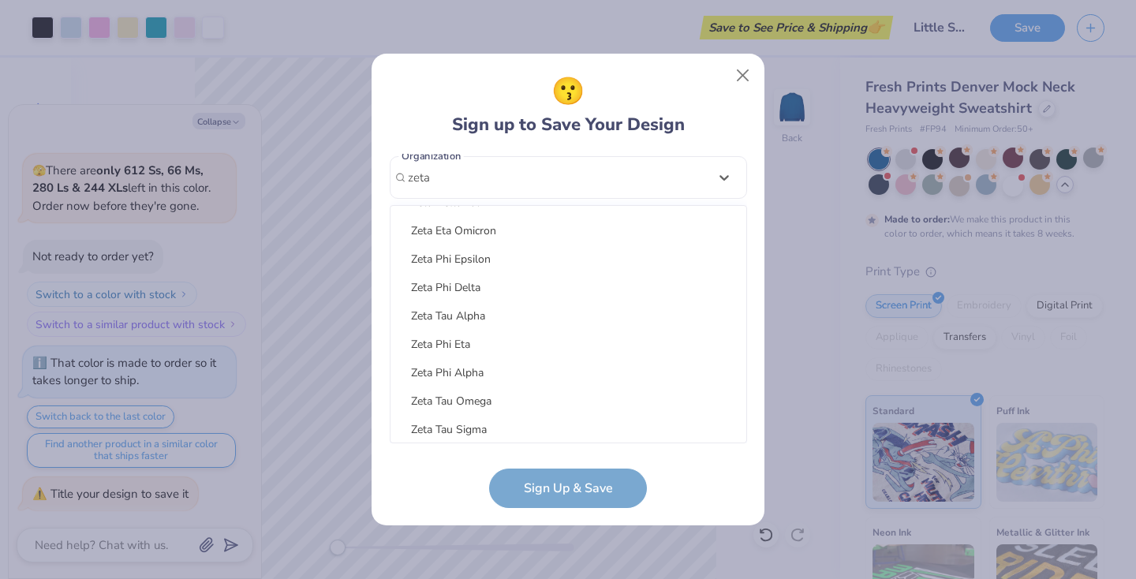
scroll to position [138, 0]
click at [479, 317] on div "Zeta Tau Alpha" at bounding box center [568, 314] width 343 height 26
type input "zeta"
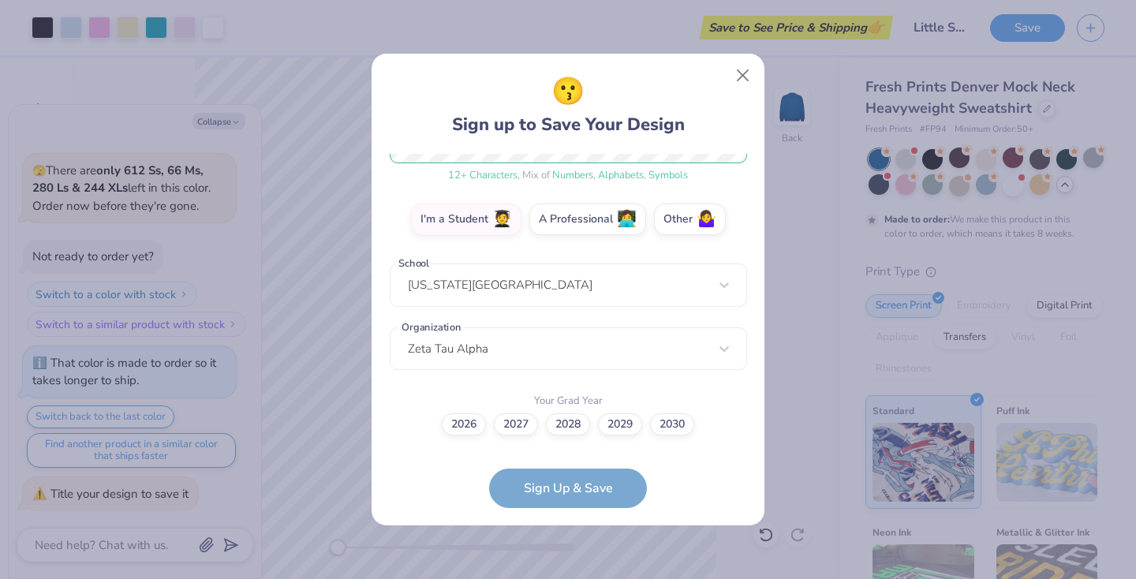
scroll to position [239, 0]
click at [574, 423] on label "2028" at bounding box center [568, 423] width 44 height 22
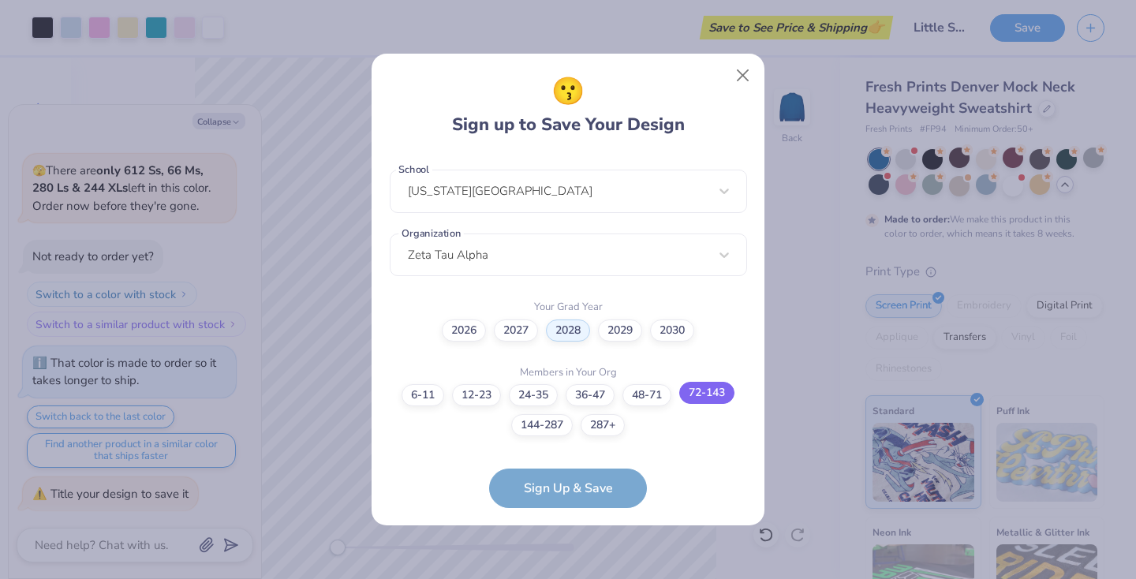
click at [700, 399] on label "72-143" at bounding box center [706, 393] width 55 height 22
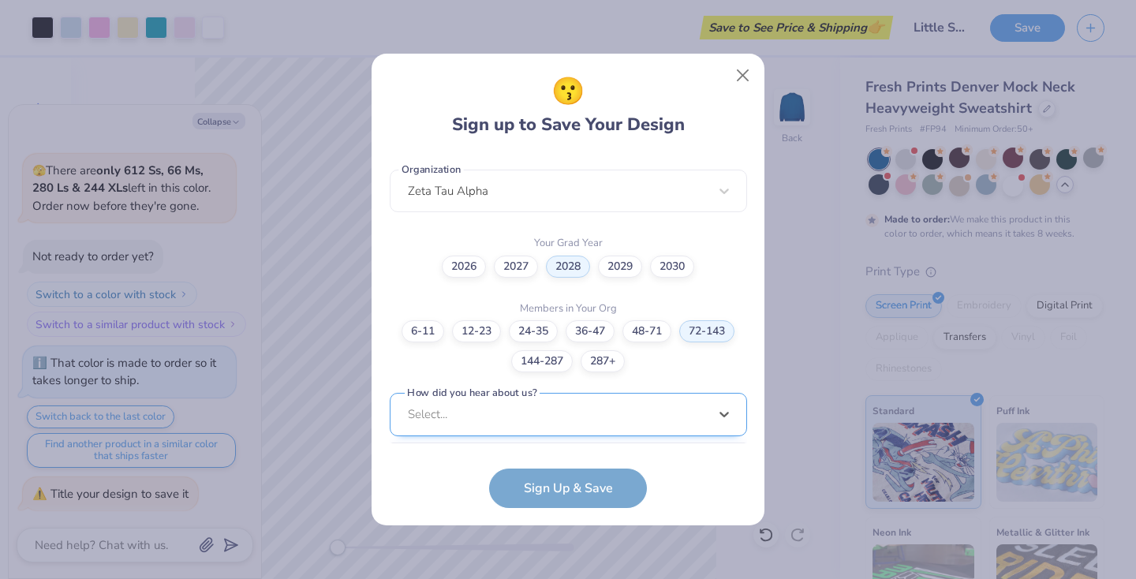
click at [566, 417] on div "option Pinterest focused, 1 of 15. 15 results available. Use Up and Down to cho…" at bounding box center [568, 537] width 357 height 288
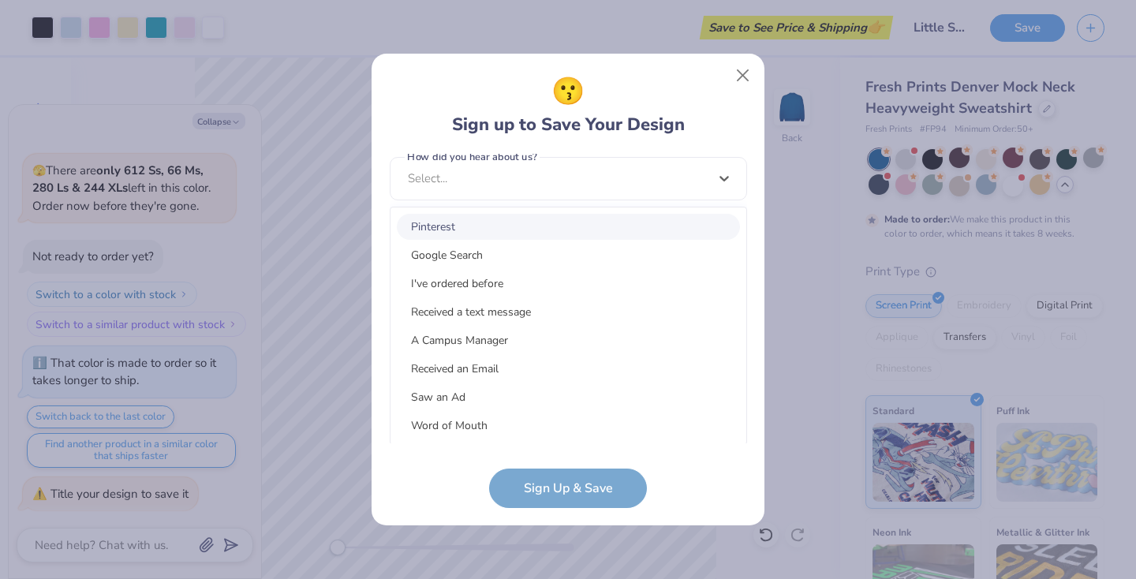
click at [476, 226] on div "Pinterest" at bounding box center [568, 227] width 343 height 26
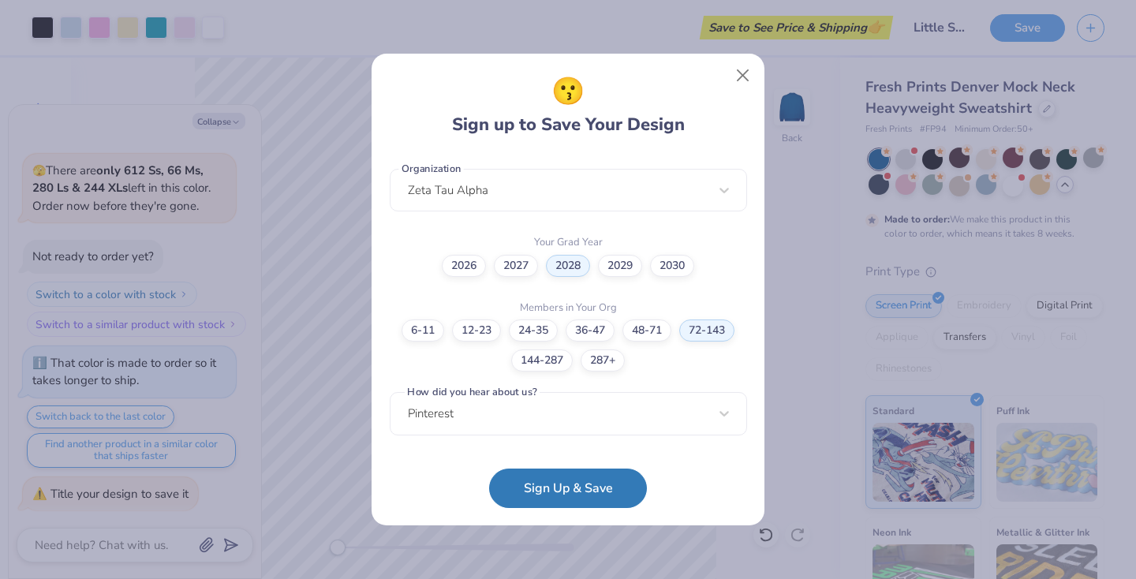
scroll to position [398, 0]
click at [547, 493] on button "Sign Up & Save" at bounding box center [568, 484] width 158 height 39
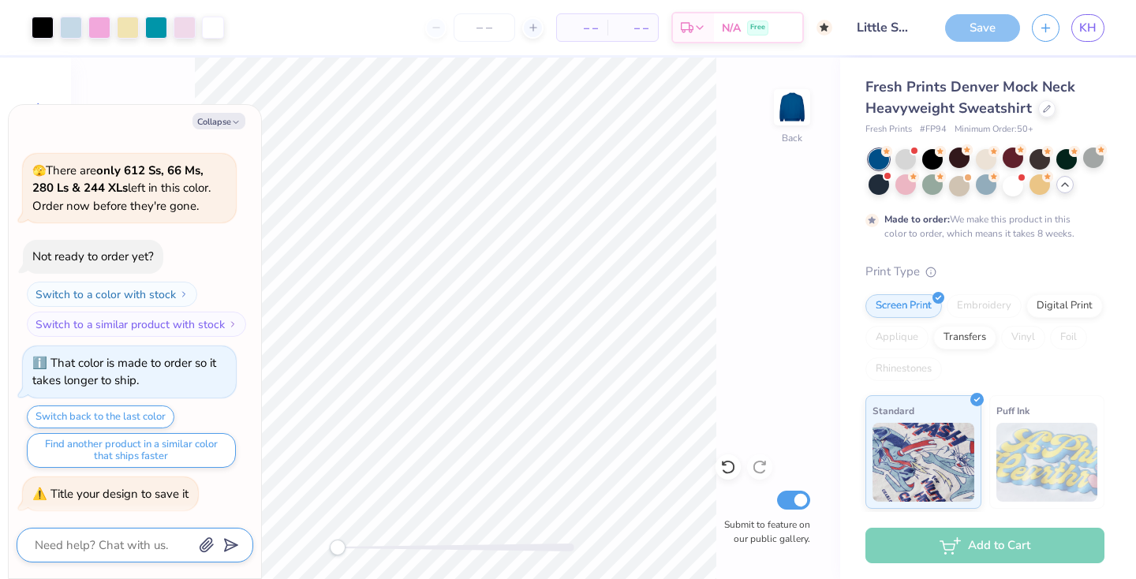
scroll to position [95, 0]
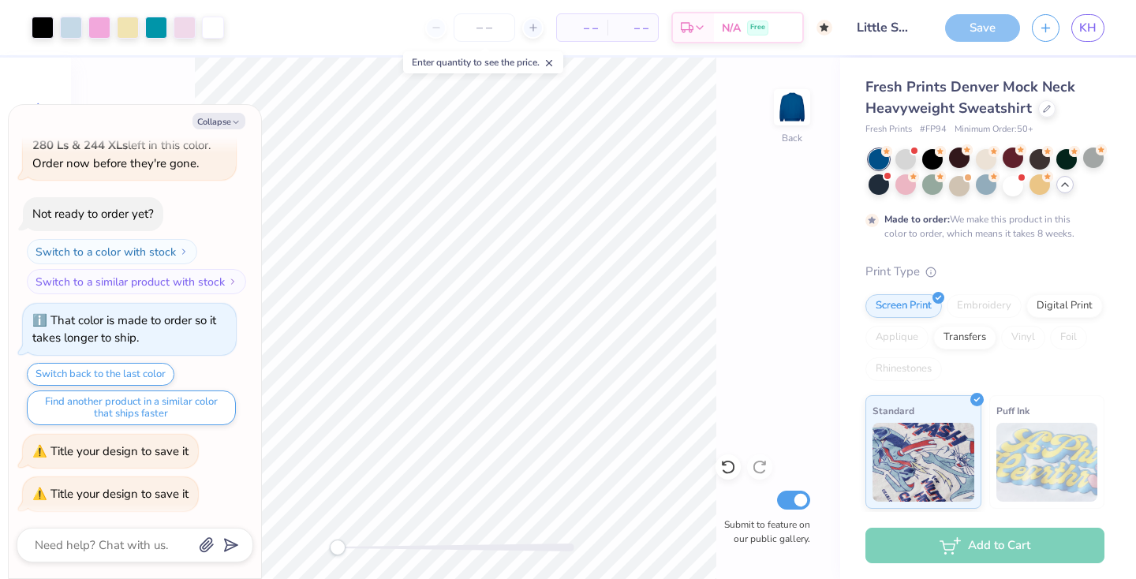
click at [972, 25] on div "Save" at bounding box center [982, 28] width 75 height 28
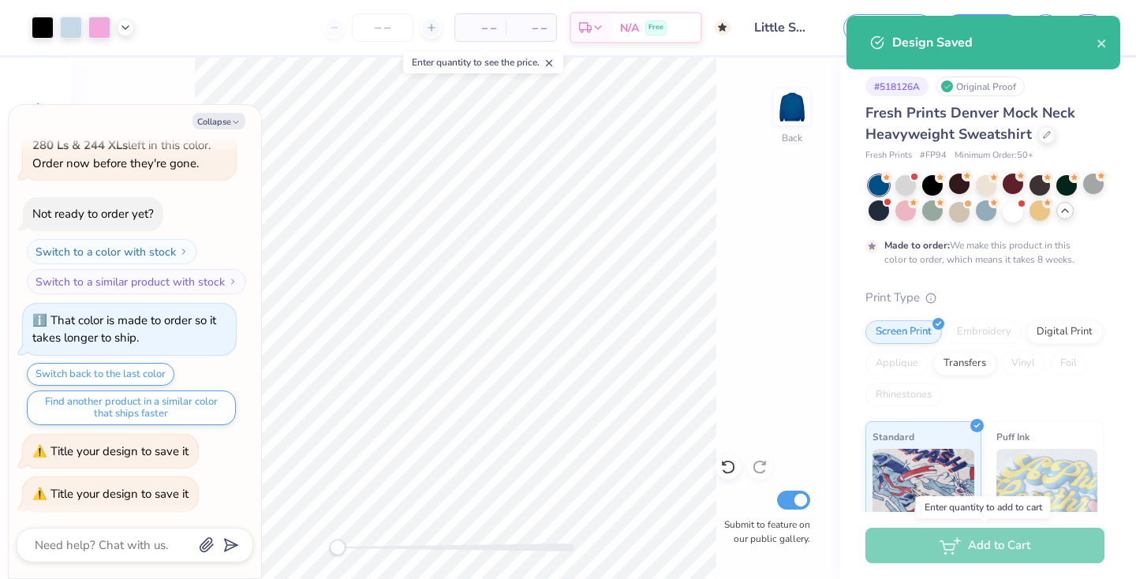
click at [943, 536] on div "Add to Cart" at bounding box center [984, 545] width 239 height 35
click at [1100, 44] on icon "close" at bounding box center [1101, 43] width 8 height 8
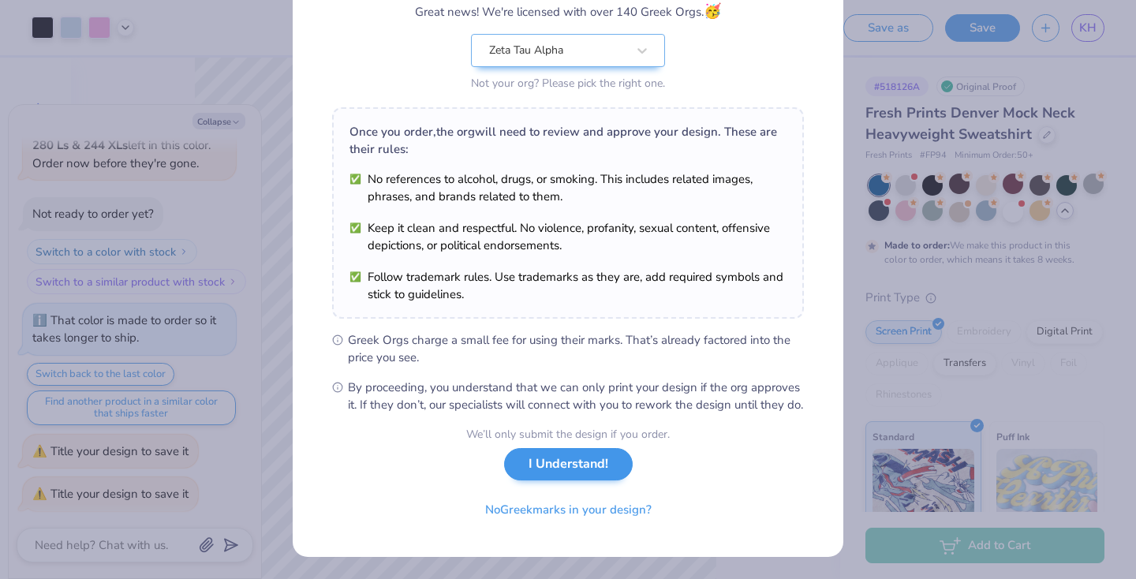
scroll to position [159, 0]
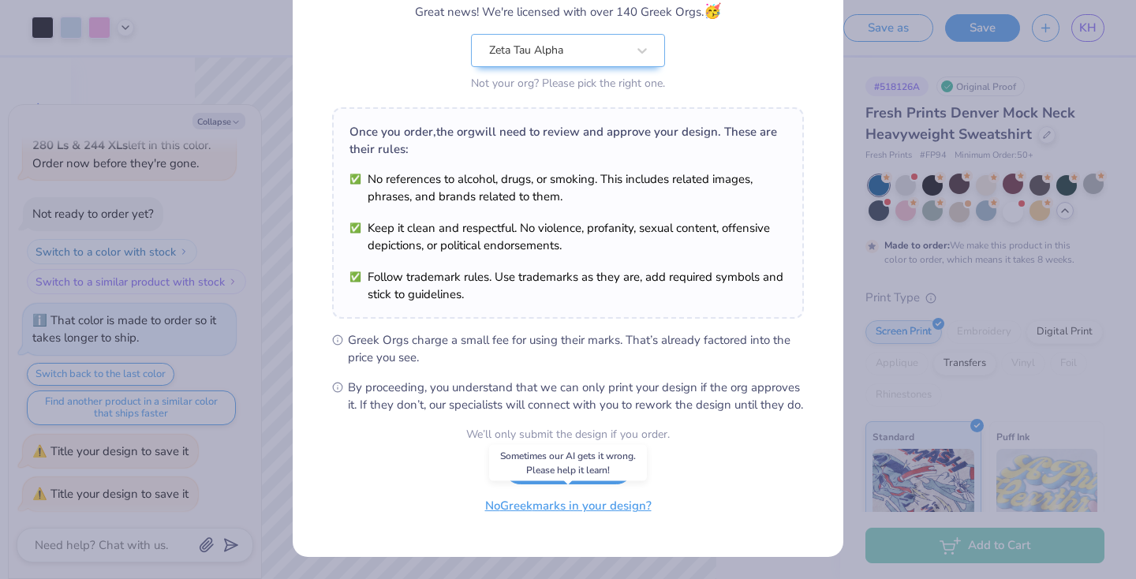
click at [549, 501] on button "No Greek marks in your design?" at bounding box center [568, 506] width 193 height 32
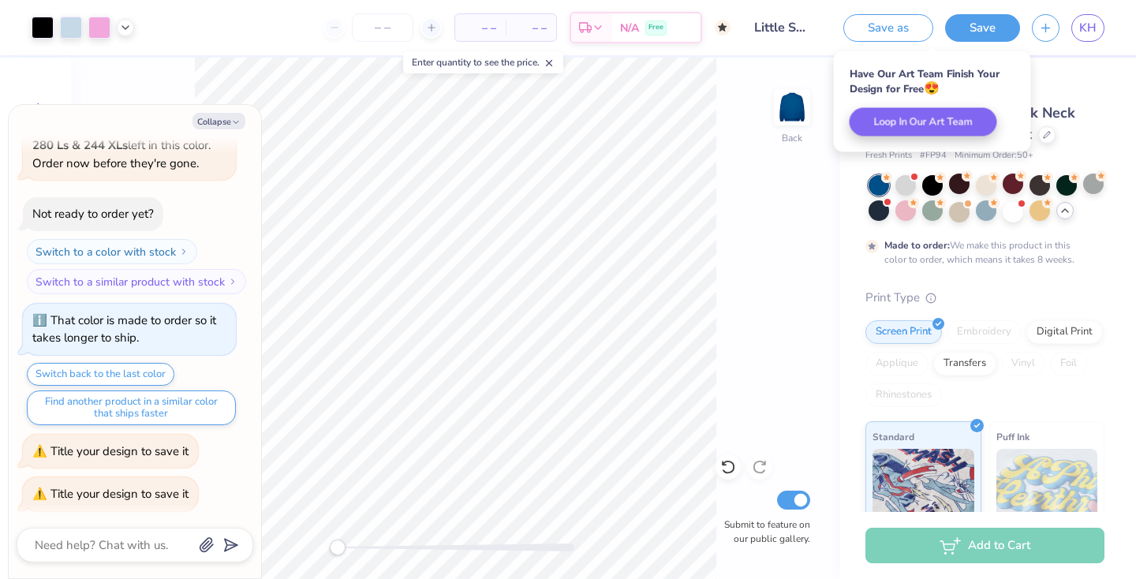
scroll to position [0, 0]
click at [965, 28] on button "Save" at bounding box center [982, 26] width 75 height 28
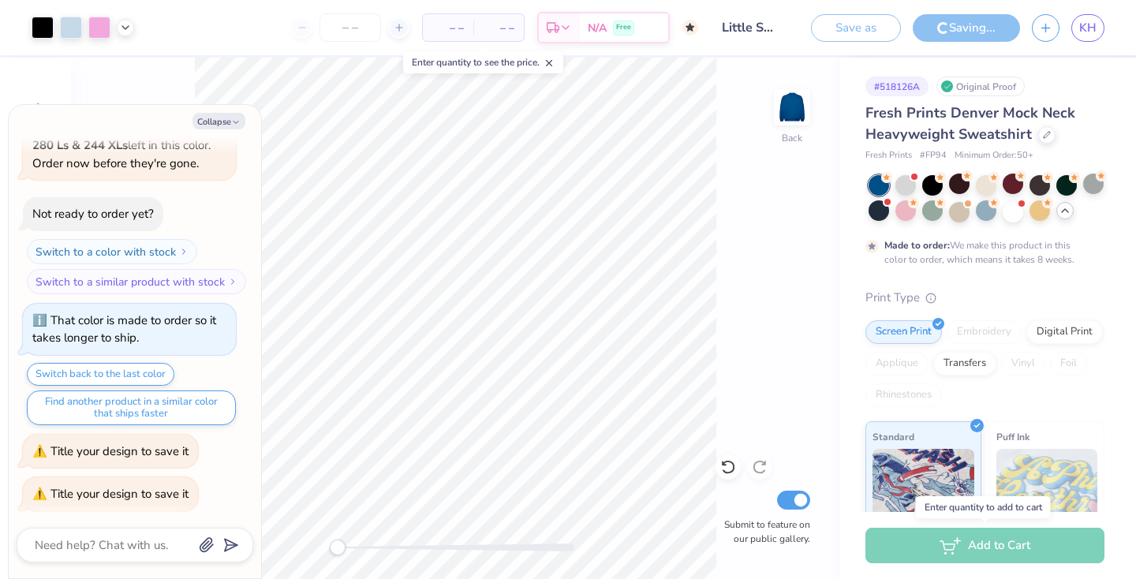
click at [928, 555] on div "Add to Cart" at bounding box center [984, 545] width 239 height 35
click at [933, 540] on div "Add to Cart" at bounding box center [984, 545] width 239 height 35
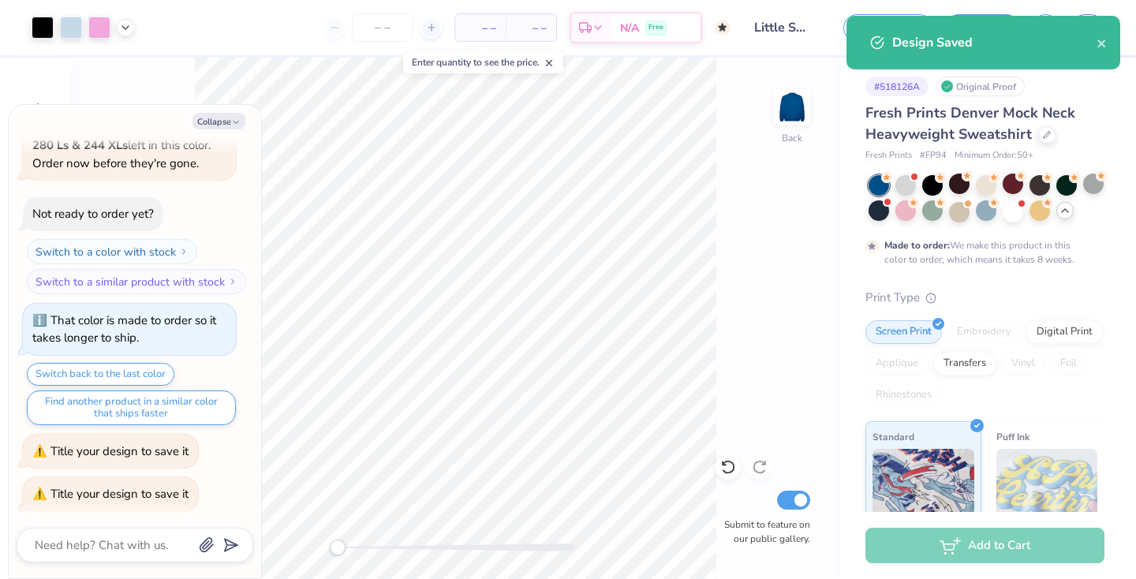
click at [1096, 45] on div "Design Saved" at bounding box center [994, 42] width 204 height 19
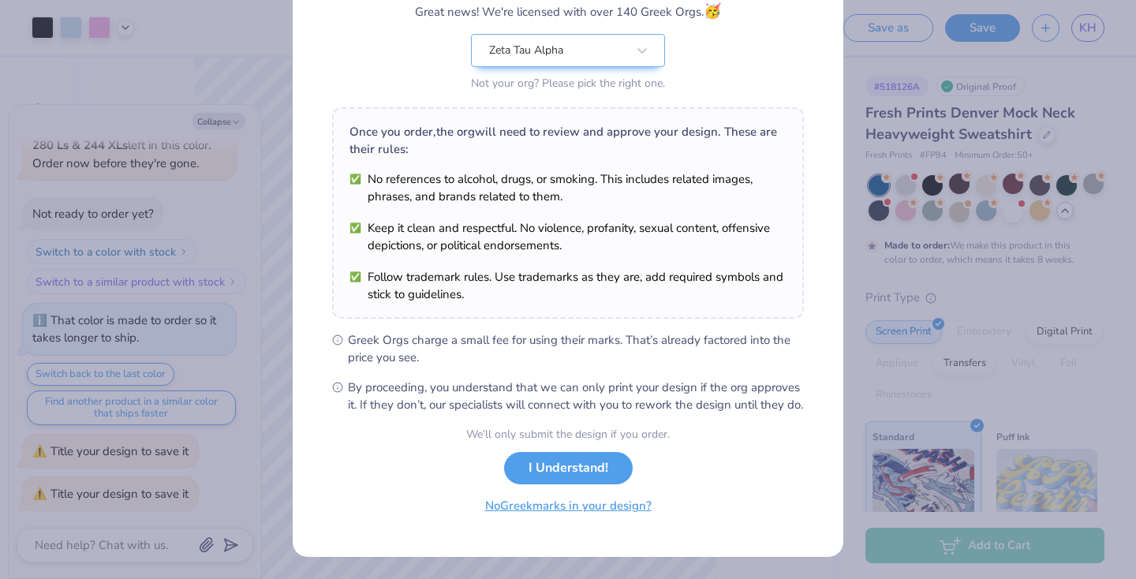
scroll to position [159, 0]
click at [547, 509] on button "No Greek marks in your design?" at bounding box center [568, 506] width 193 height 32
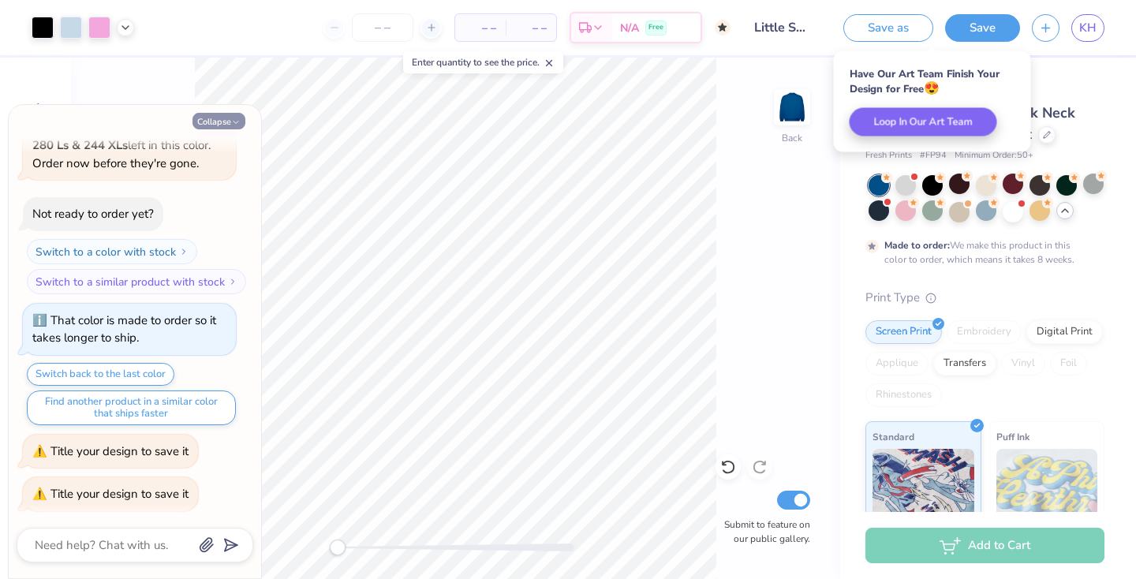
click at [226, 123] on button "Collapse" at bounding box center [218, 121] width 53 height 17
type textarea "x"
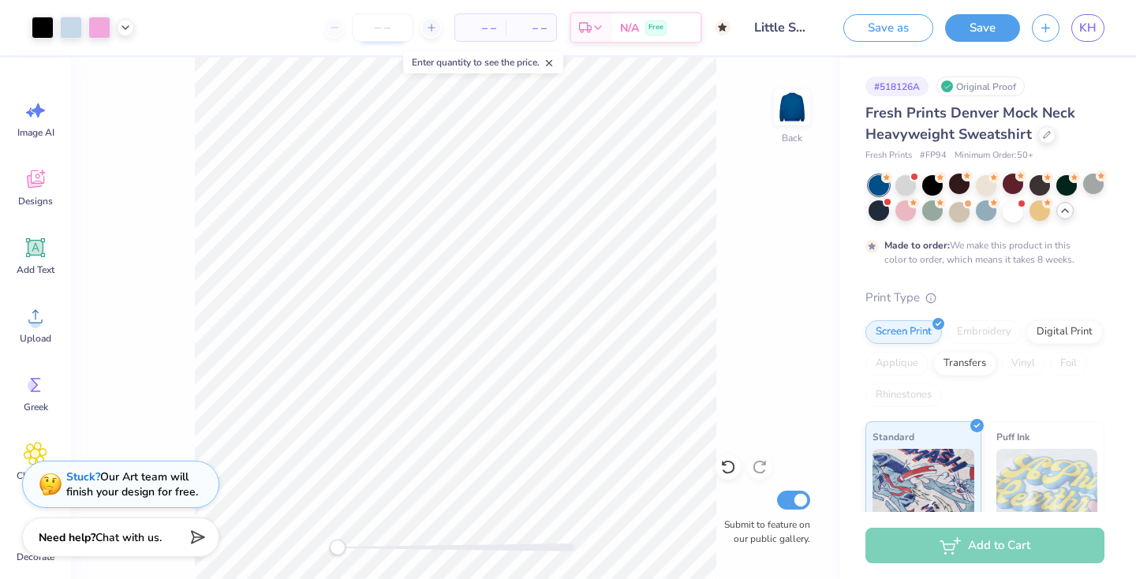
click at [378, 27] on input "number" at bounding box center [383, 27] width 62 height 28
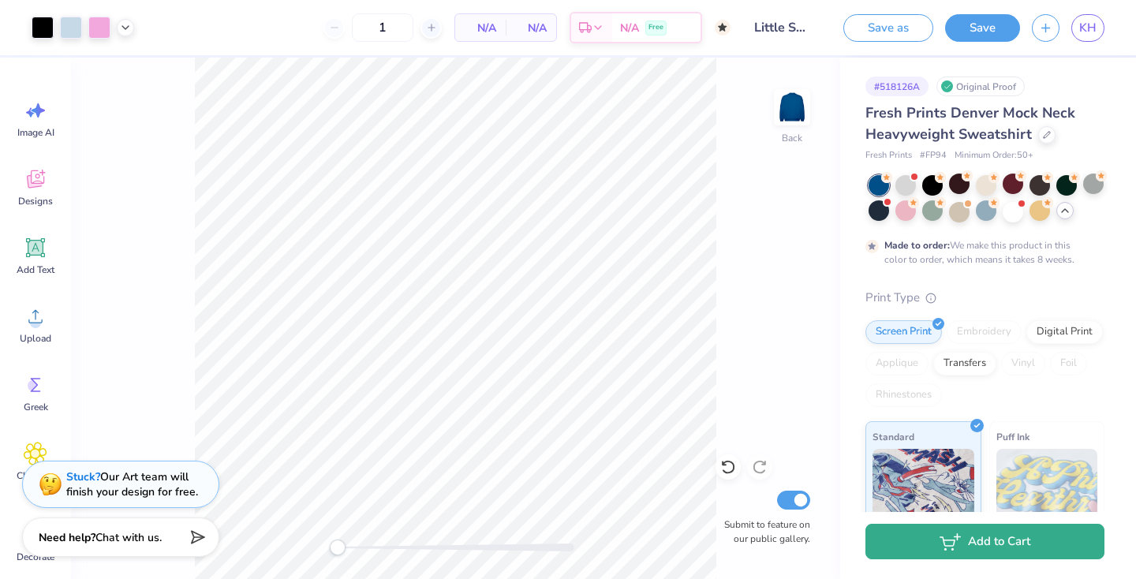
type input "50"
click at [987, 539] on button "Add to Cart" at bounding box center [984, 541] width 239 height 35
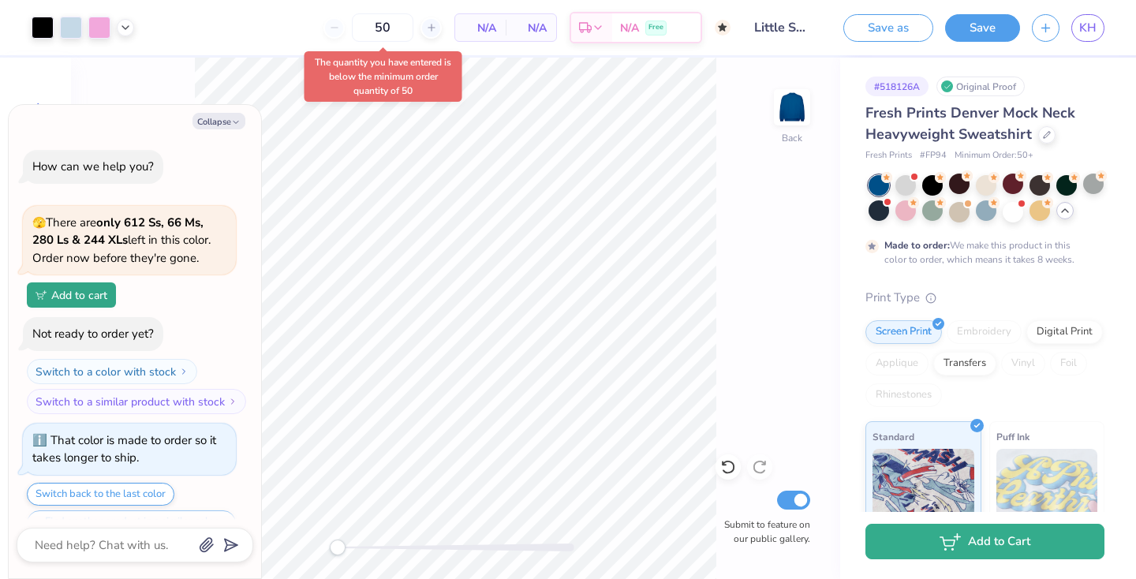
scroll to position [180, 0]
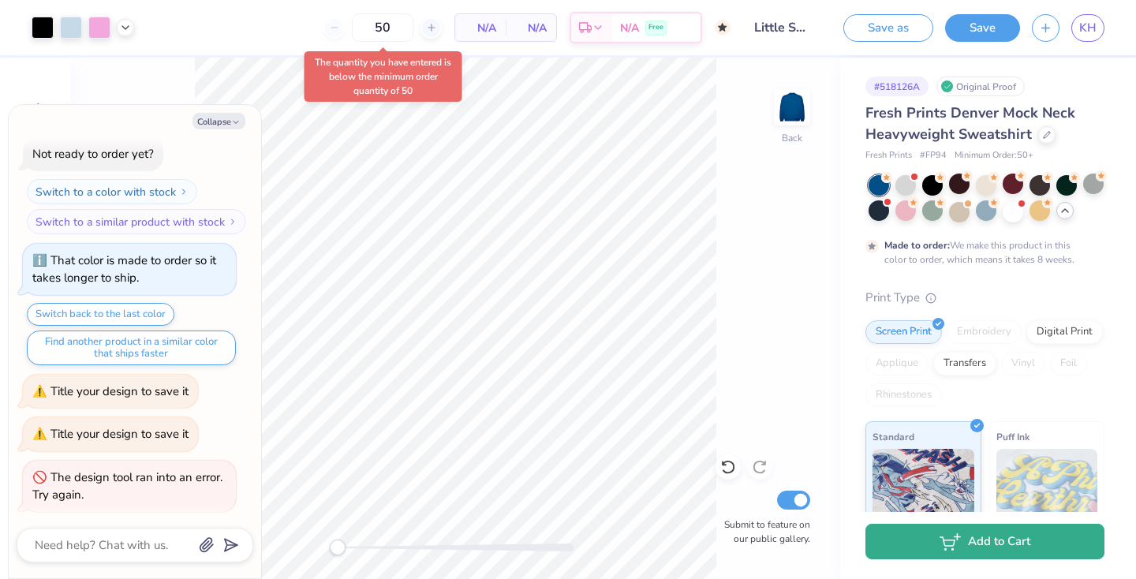
type textarea "x"
